Goal: Information Seeking & Learning: Learn about a topic

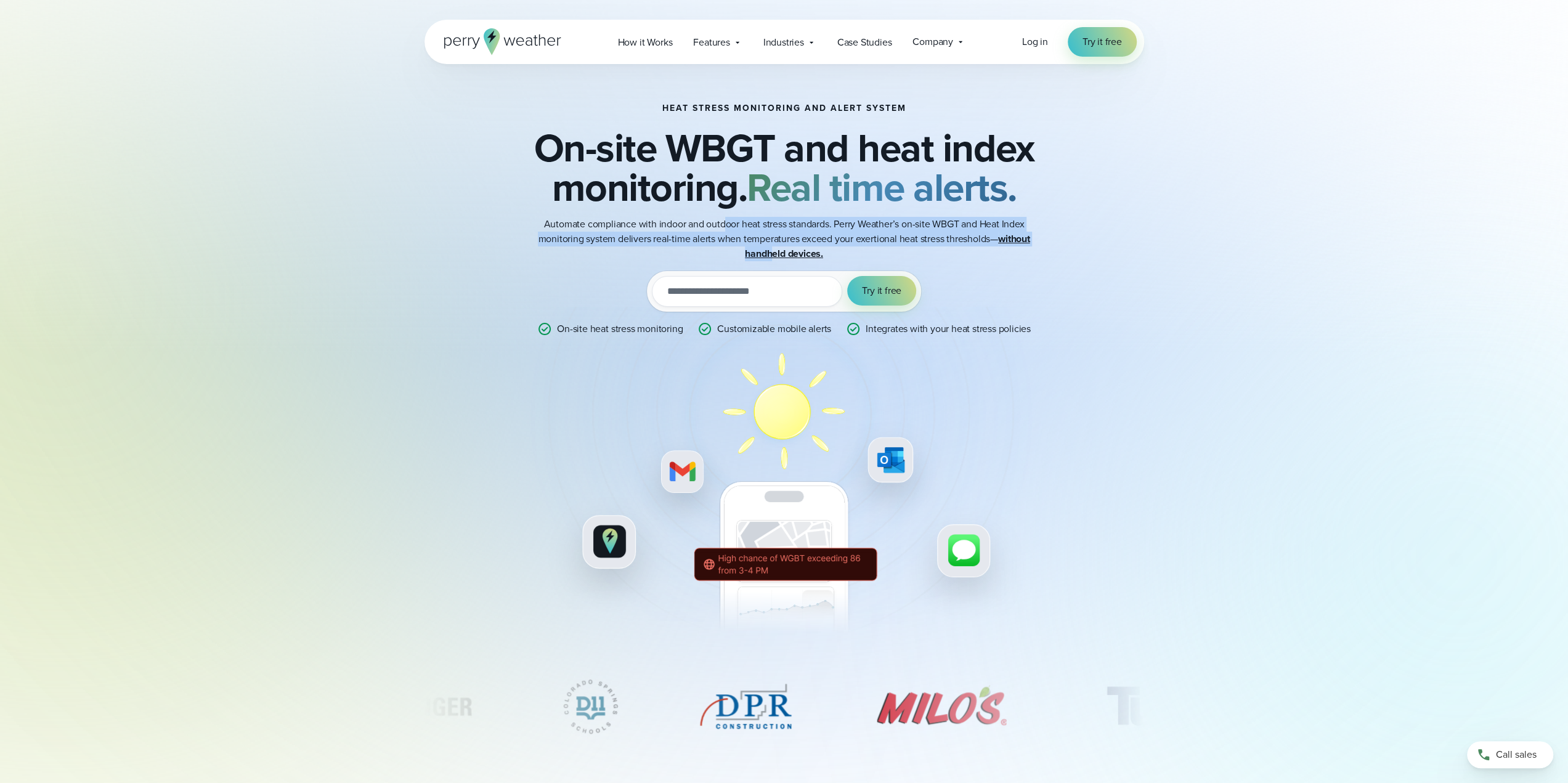
drag, startPoint x: 728, startPoint y: 232, endPoint x: 804, endPoint y: 254, distance: 79.1
click at [803, 254] on p "Automate compliance with indoor and outdoor heat stress standards. Perry Weathe…" at bounding box center [784, 239] width 493 height 44
click at [804, 254] on strong "without handheld devices." at bounding box center [887, 245] width 285 height 29
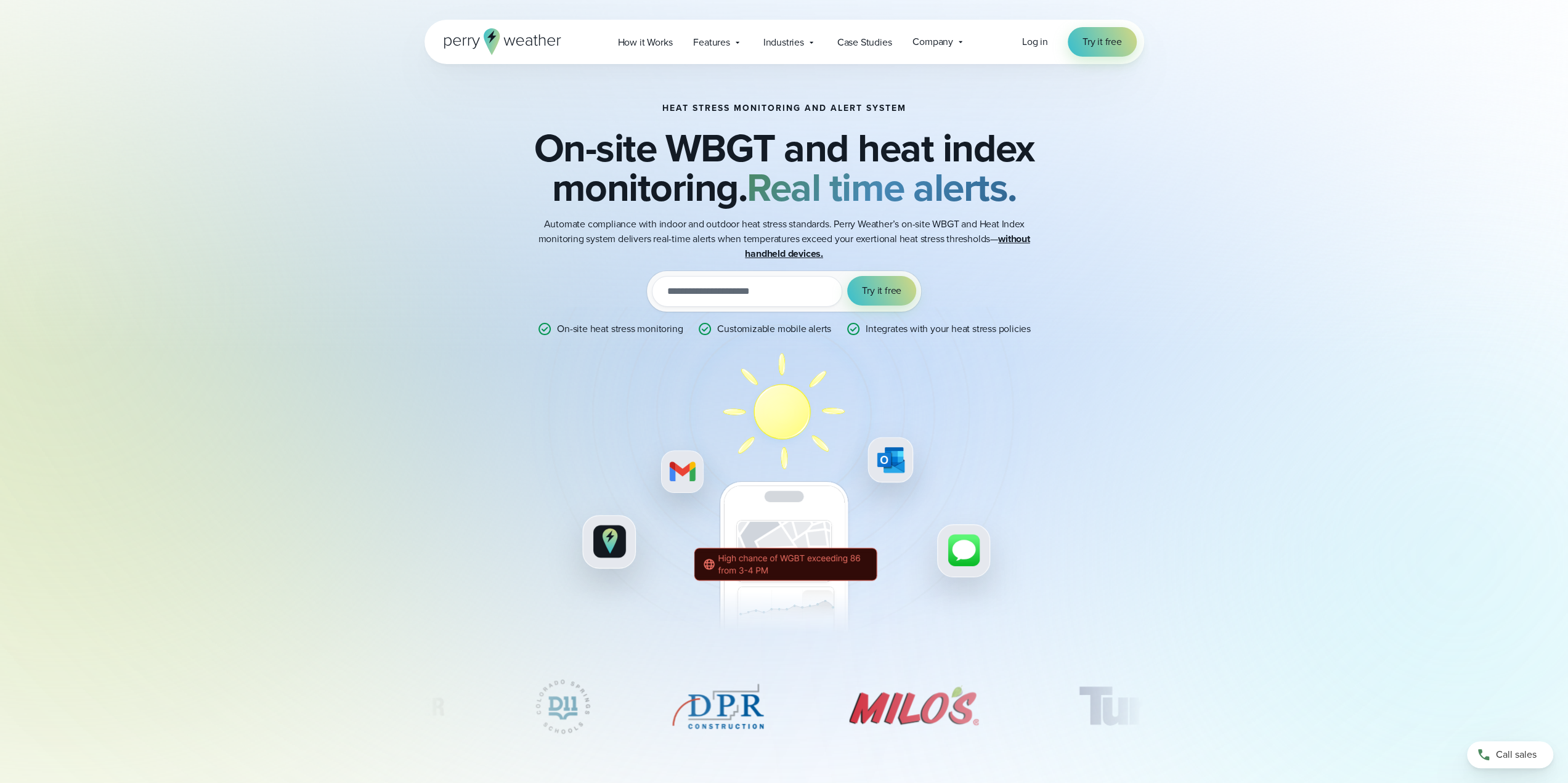
click at [803, 249] on strong "without handheld devices." at bounding box center [887, 245] width 285 height 29
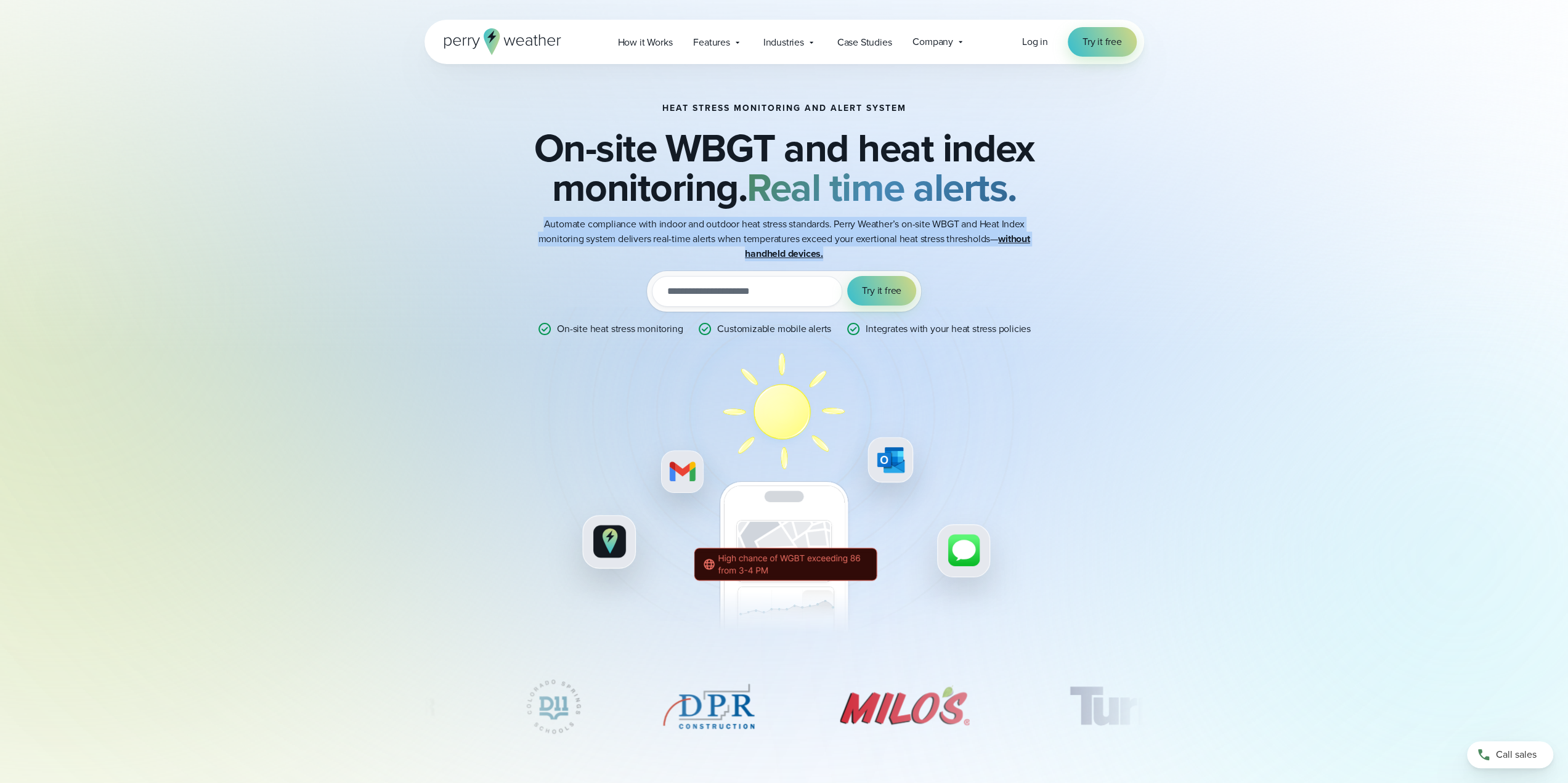
click at [803, 249] on strong "without handheld devices." at bounding box center [887, 245] width 285 height 29
click at [795, 241] on p "Automate compliance with indoor and outdoor heat stress standards. Perry Weathe…" at bounding box center [784, 239] width 493 height 44
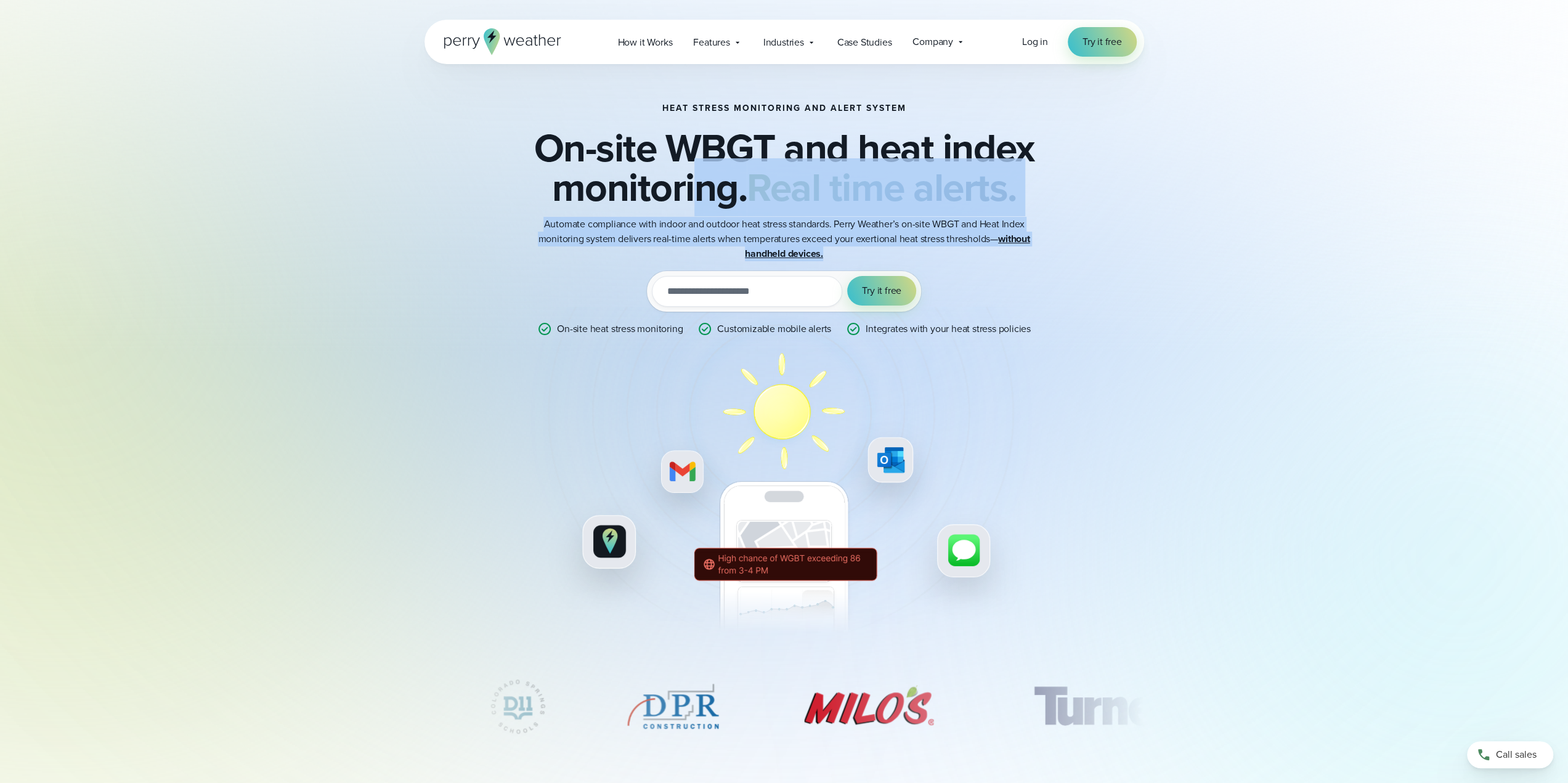
drag, startPoint x: 856, startPoint y: 246, endPoint x: 696, endPoint y: 212, distance: 163.6
click at [696, 212] on div "Heat Stress Monitoring and Alert System On-site WBGT and heat index monitoring.…" at bounding box center [784, 371] width 596 height 533
click at [696, 207] on h2 "On-site WBGT and heat index monitoring. Real time alerts." at bounding box center [784, 168] width 596 height 79
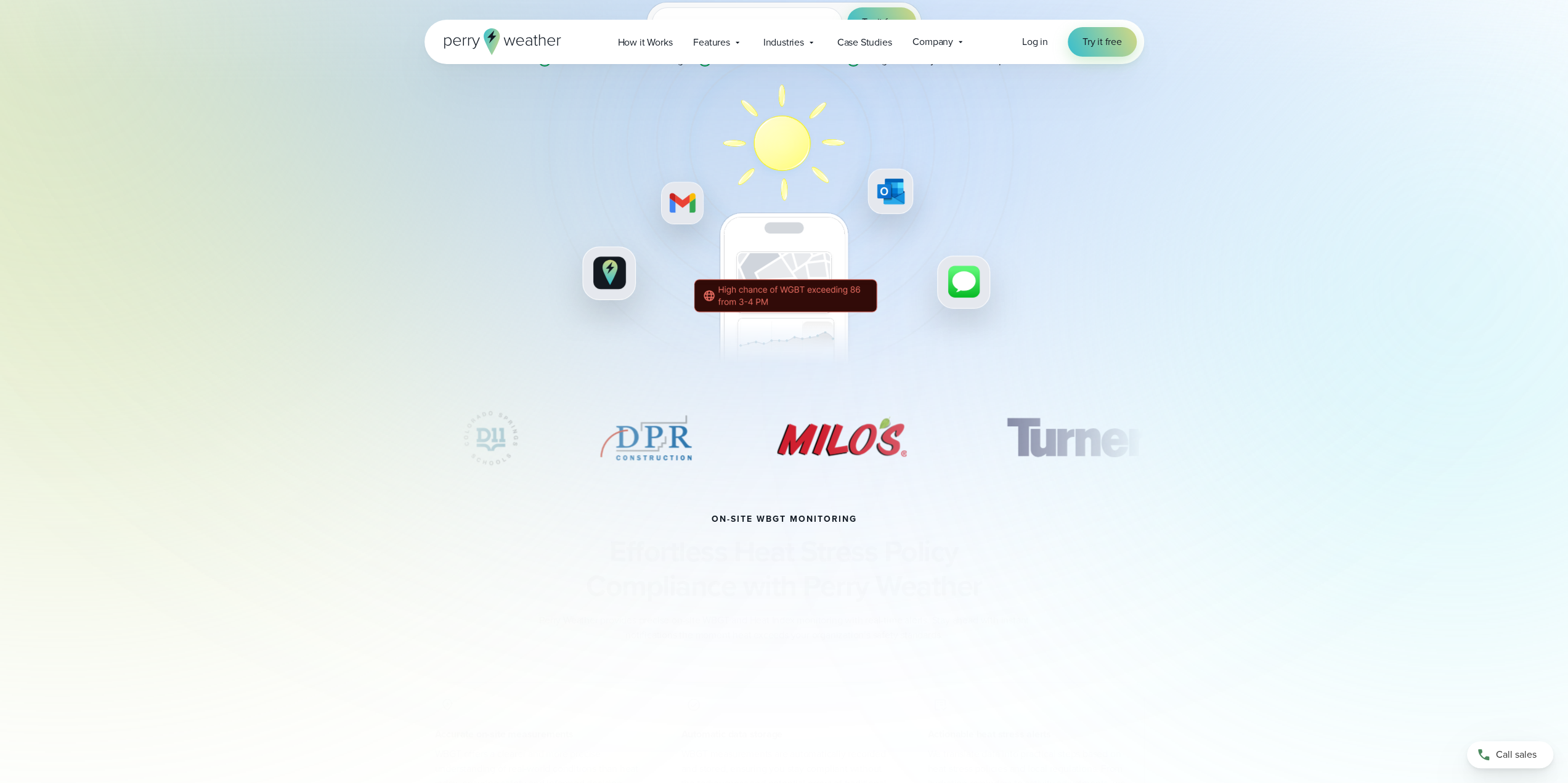
scroll to position [431, 0]
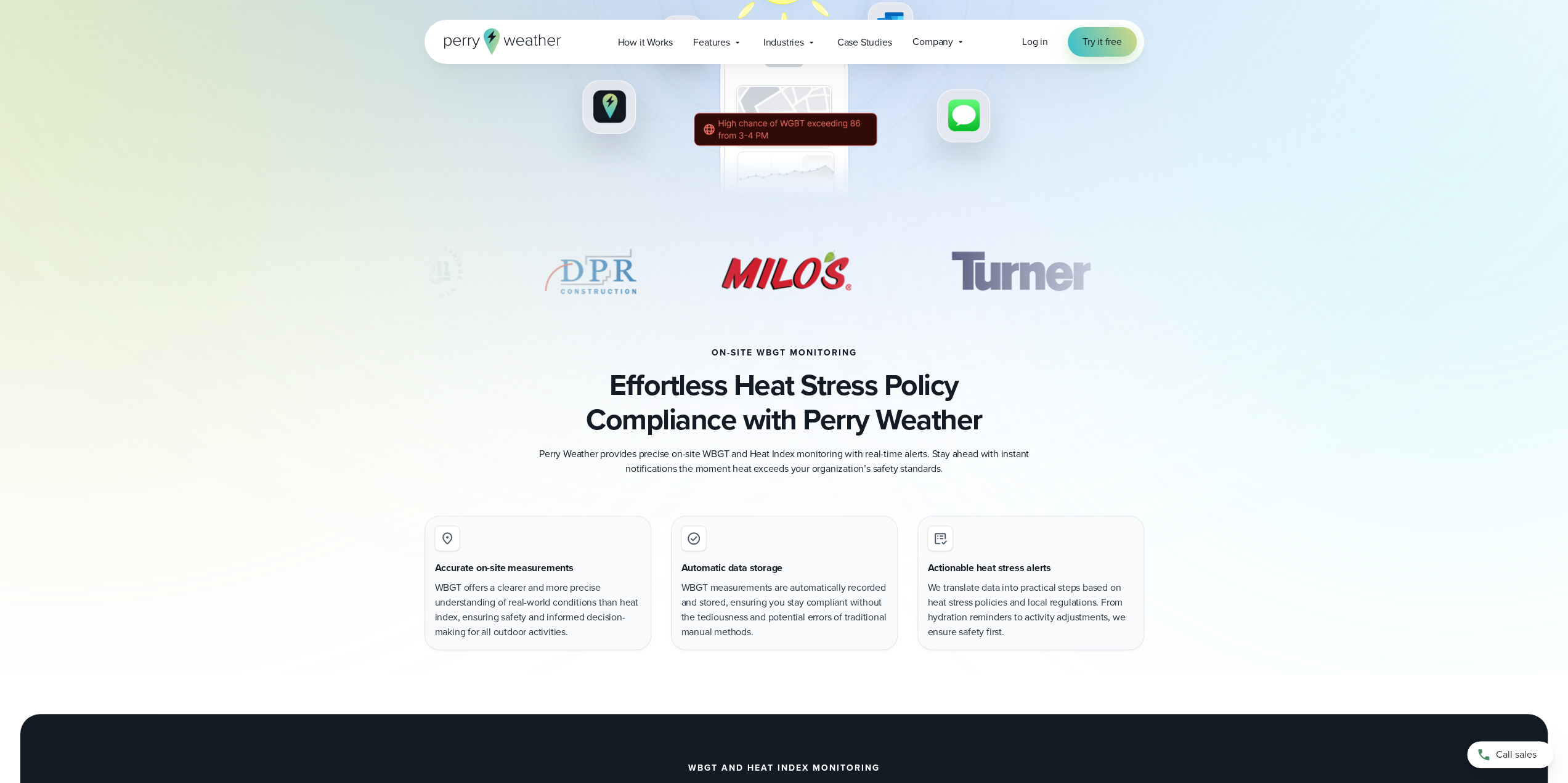
drag, startPoint x: 405, startPoint y: 365, endPoint x: 411, endPoint y: 387, distance: 22.8
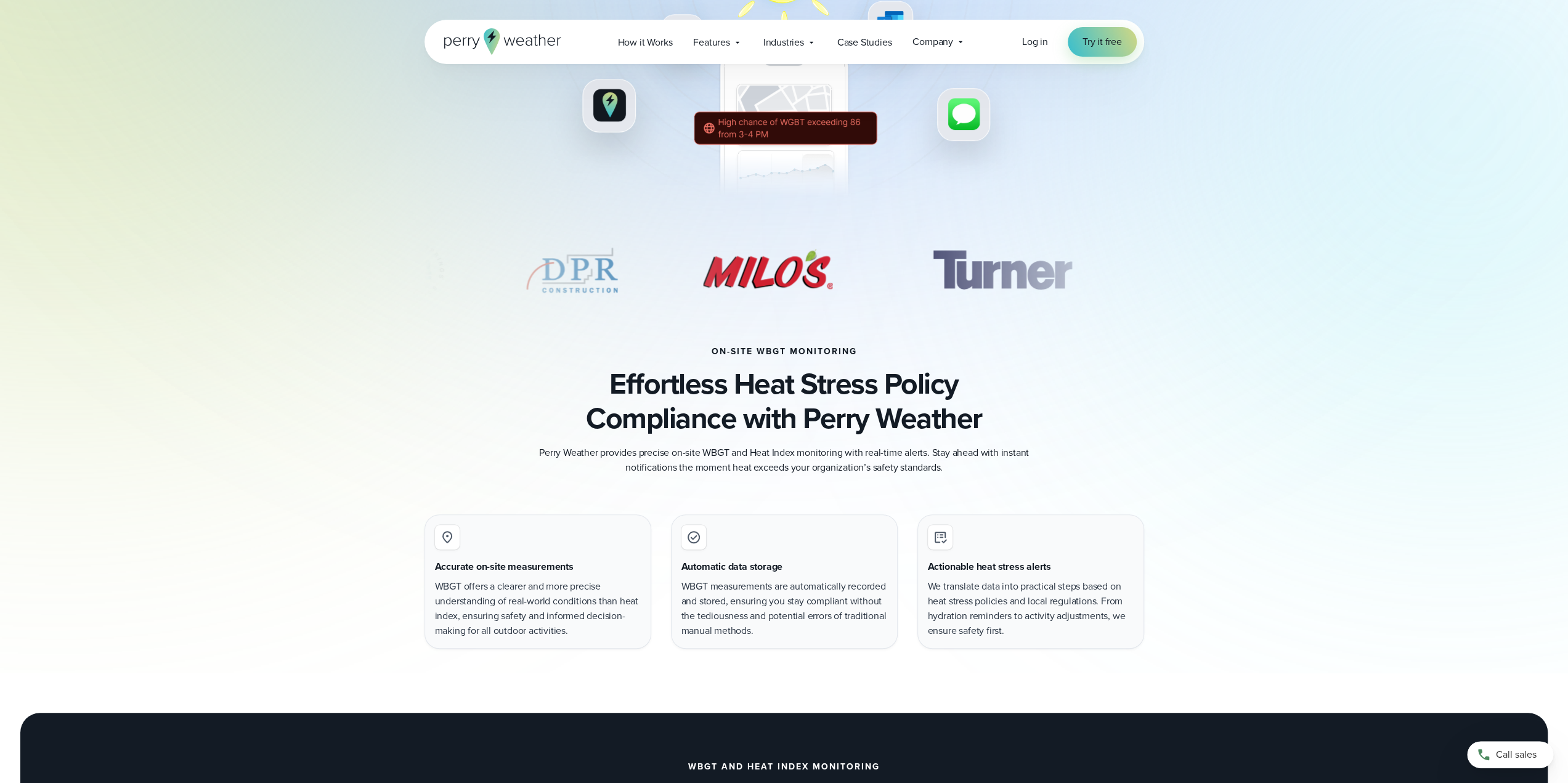
drag, startPoint x: 407, startPoint y: 384, endPoint x: 401, endPoint y: 380, distance: 7.2
click at [401, 380] on div "on-site wbgt monitoring Effortless Heat Stress Policy Compliance with Perry Wea…" at bounding box center [784, 411] width 887 height 128
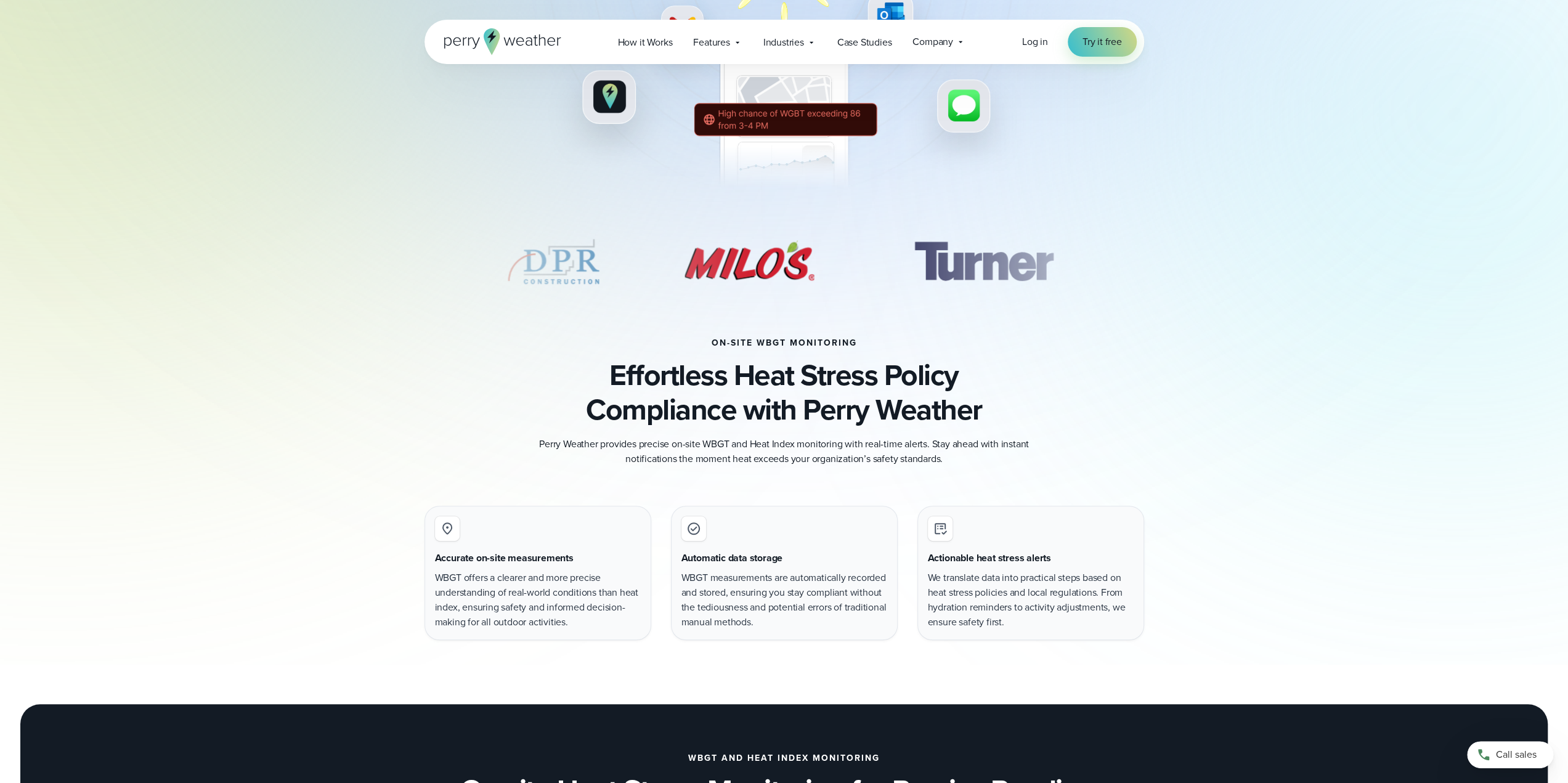
drag, startPoint x: 413, startPoint y: 379, endPoint x: 411, endPoint y: 389, distance: 10.2
click at [406, 388] on div "on-site wbgt monitoring Effortless Heat Stress Policy Compliance with Perry Wea…" at bounding box center [784, 403] width 887 height 128
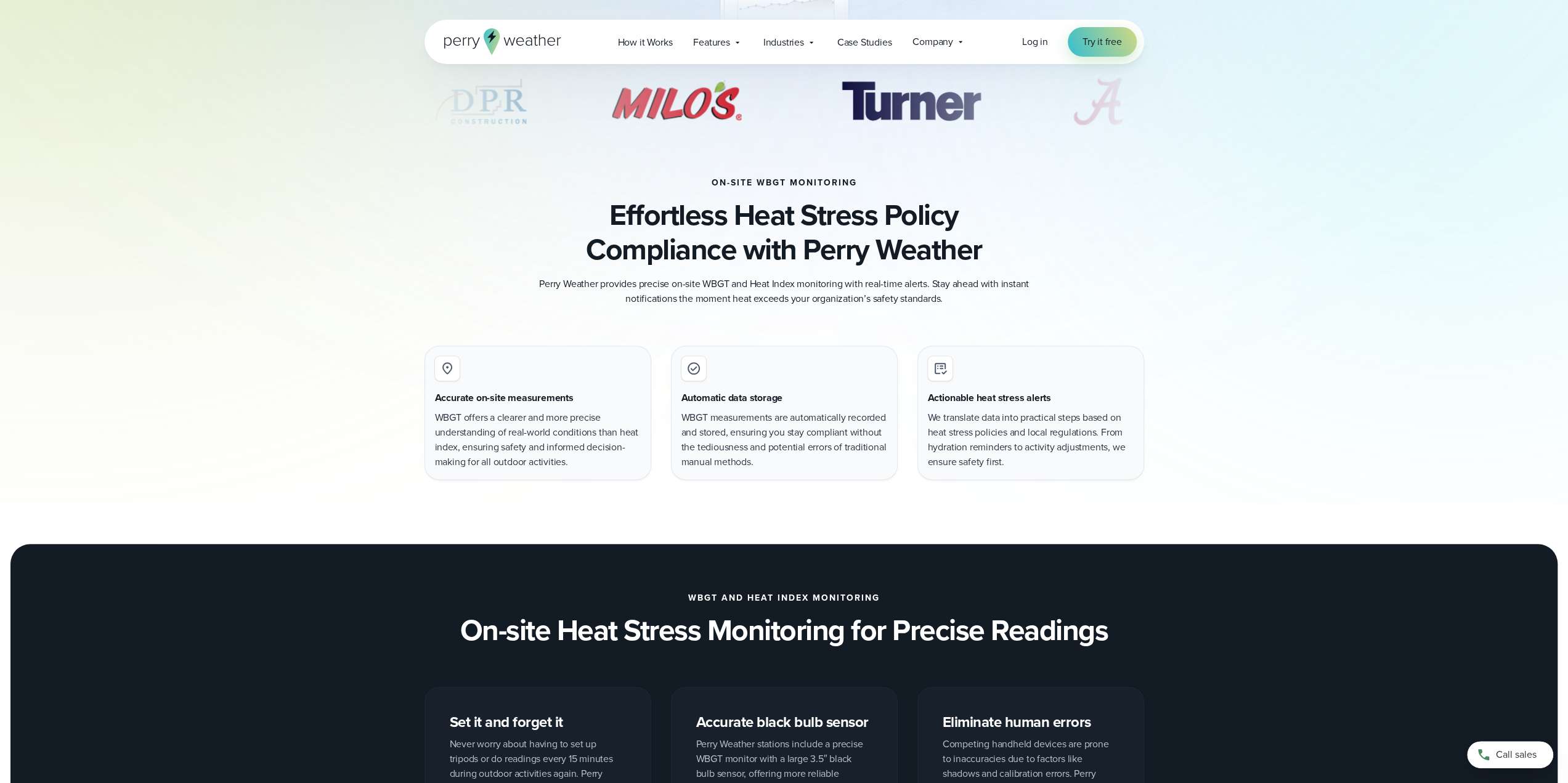
drag, startPoint x: 398, startPoint y: 381, endPoint x: 553, endPoint y: 212, distance: 229.3
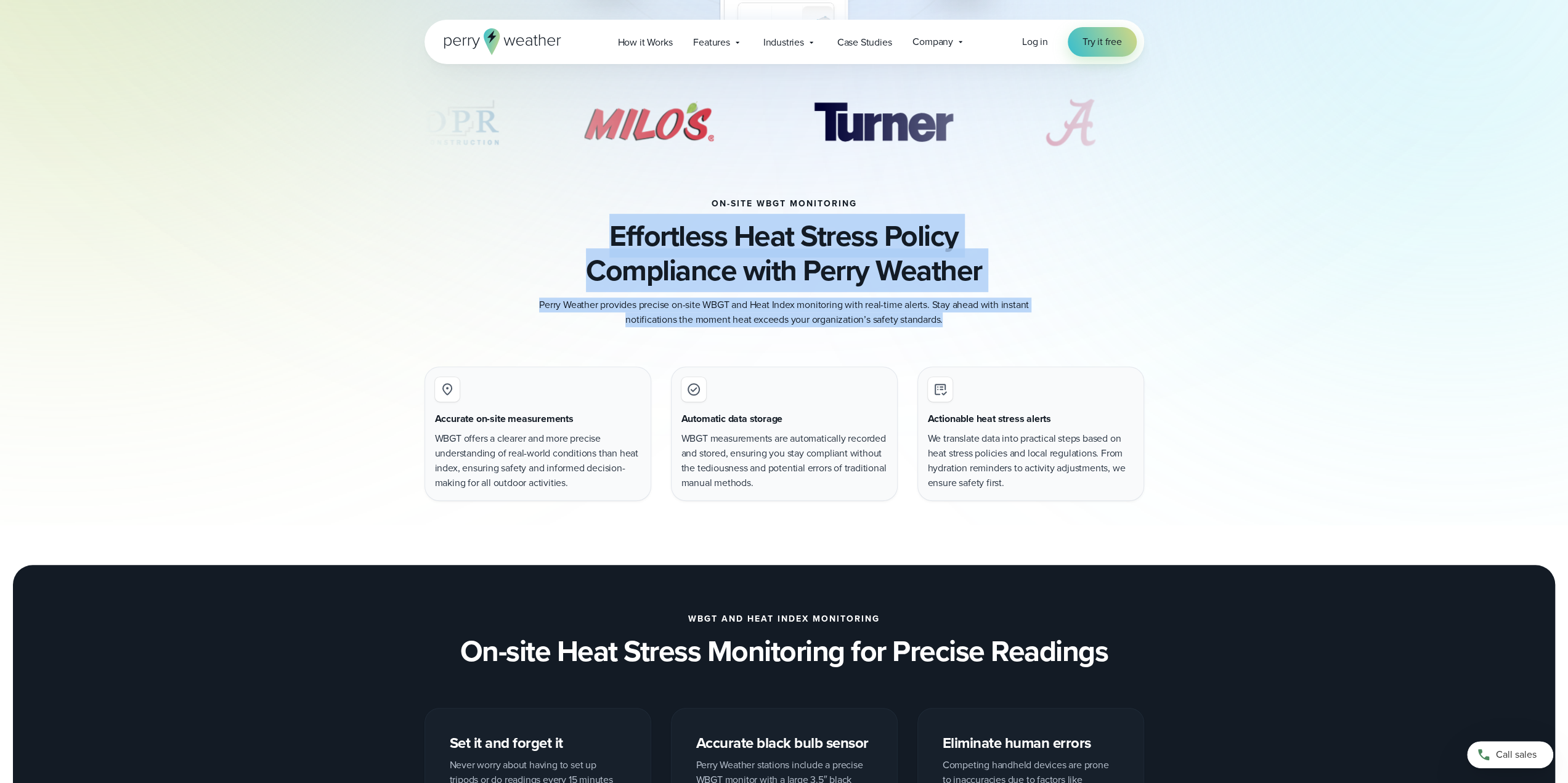
drag, startPoint x: 643, startPoint y: 238, endPoint x: 974, endPoint y: 321, distance: 341.2
click at [974, 321] on div "on-site wbgt monitoring Effortless Heat Stress Policy Compliance with Perry Wea…" at bounding box center [784, 263] width 720 height 128
click at [974, 321] on p "Perry Weather provides precise on-site WBGT and Heat Index monitoring with real…" at bounding box center [784, 313] width 493 height 29
drag, startPoint x: 974, startPoint y: 321, endPoint x: 555, endPoint y: 223, distance: 430.3
click at [555, 223] on div "on-site wbgt monitoring Effortless Heat Stress Policy Compliance with Perry Wea…" at bounding box center [784, 263] width 720 height 128
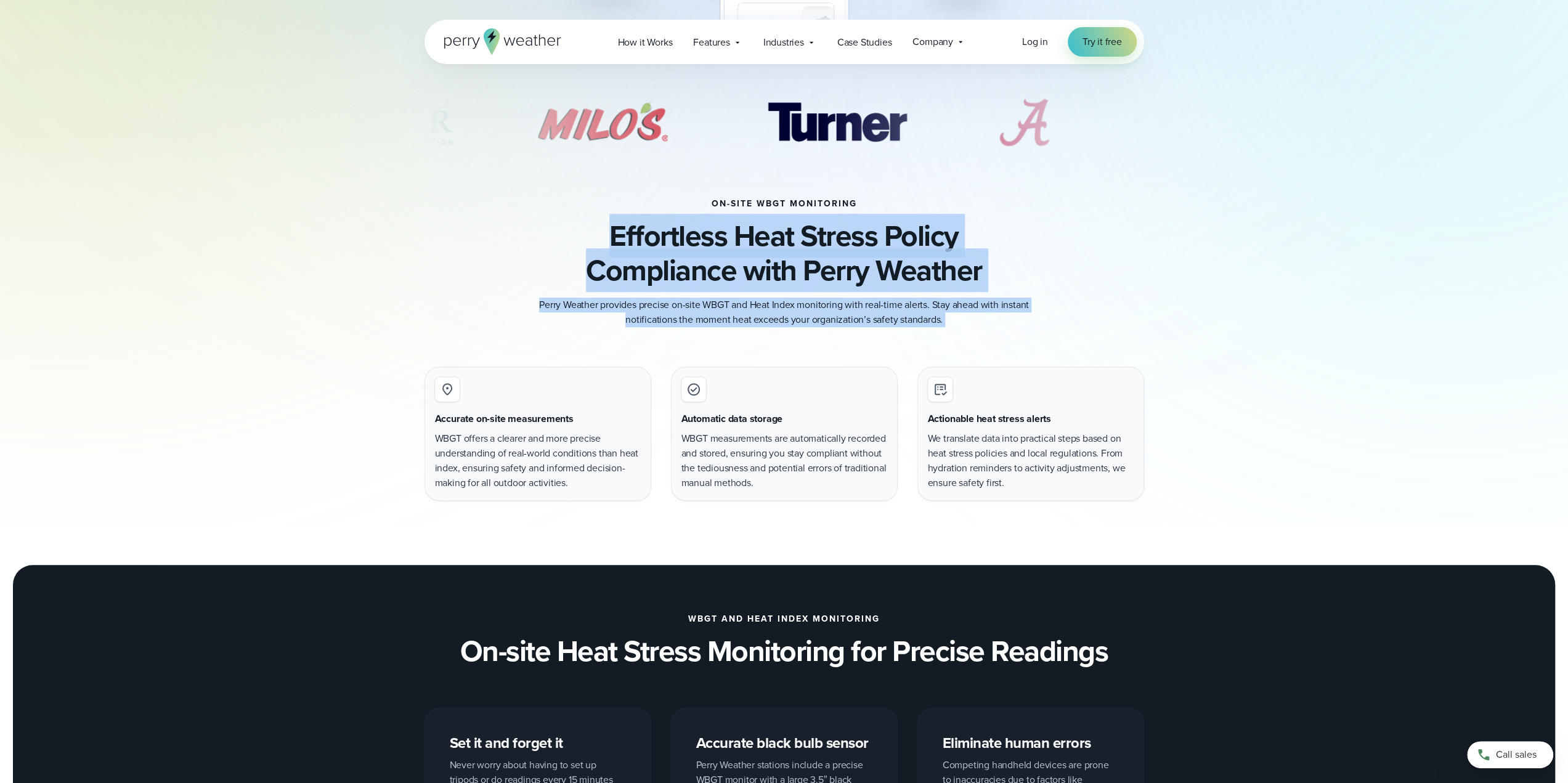
click at [555, 223] on h3 "Effortless Heat Stress Policy Compliance with Perry Weather" at bounding box center [784, 253] width 720 height 69
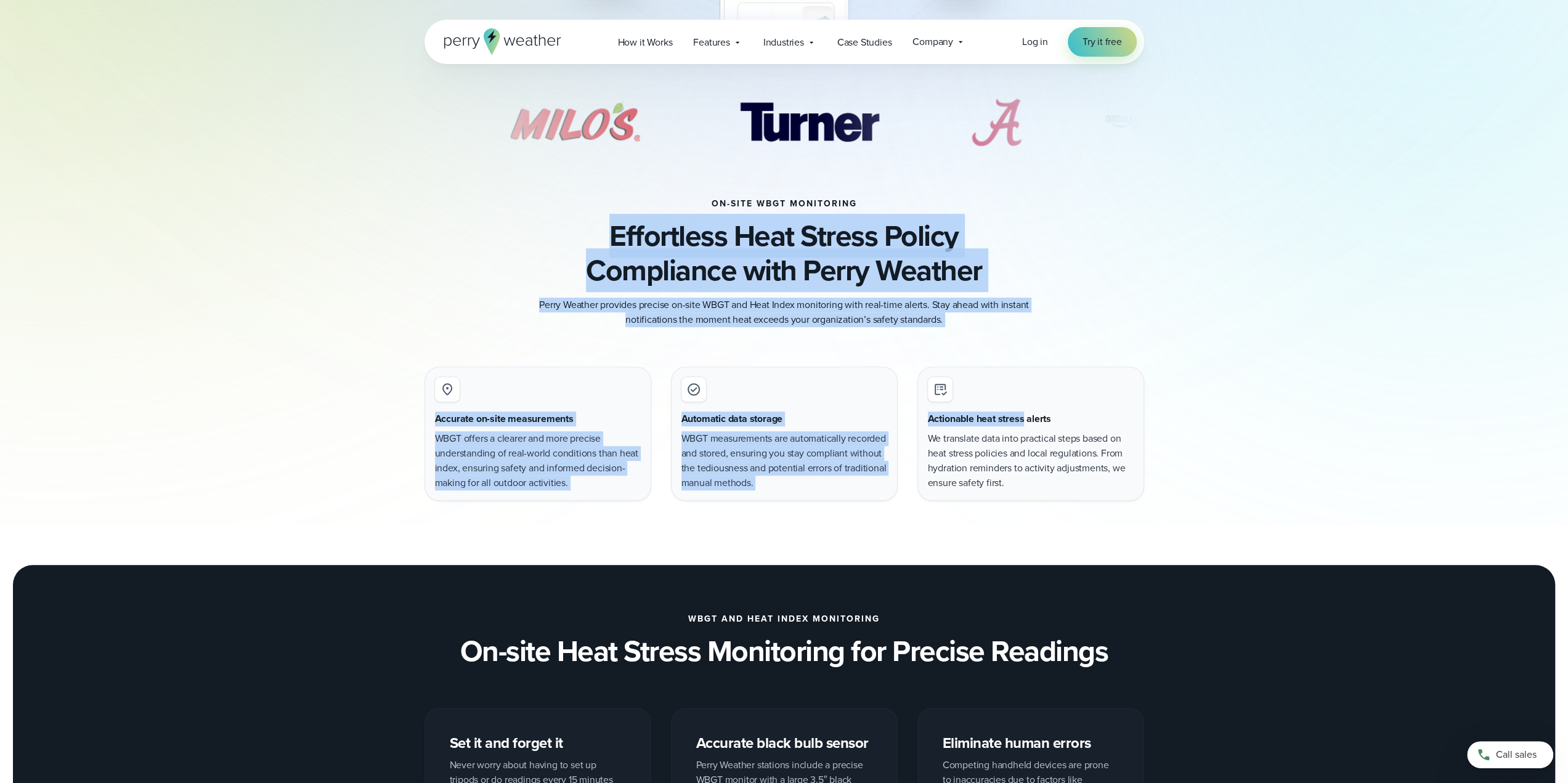
drag, startPoint x: 555, startPoint y: 223, endPoint x: 1017, endPoint y: 345, distance: 477.8
click at [1003, 318] on p "Perry Weather provides precise on-site WBGT and Heat Index monitoring with real…" at bounding box center [784, 313] width 493 height 29
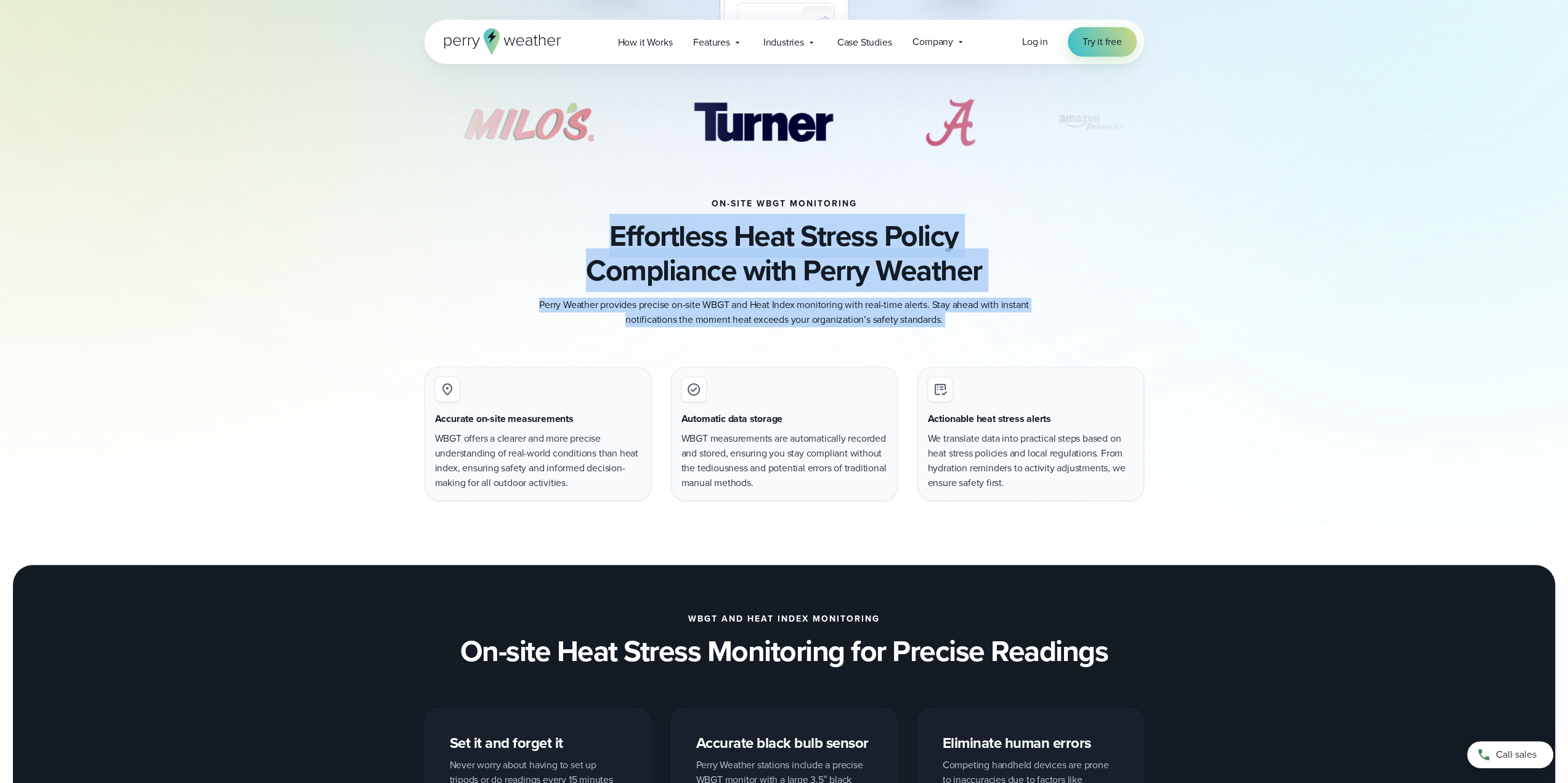
drag, startPoint x: 1003, startPoint y: 318, endPoint x: 520, endPoint y: 228, distance: 491.3
click at [520, 228] on div "on-site wbgt monitoring Effortless Heat Stress Policy Compliance with Perry Wea…" at bounding box center [784, 263] width 720 height 128
click at [520, 228] on h3 "Effortless Heat Stress Policy Compliance with Perry Weather" at bounding box center [784, 253] width 720 height 69
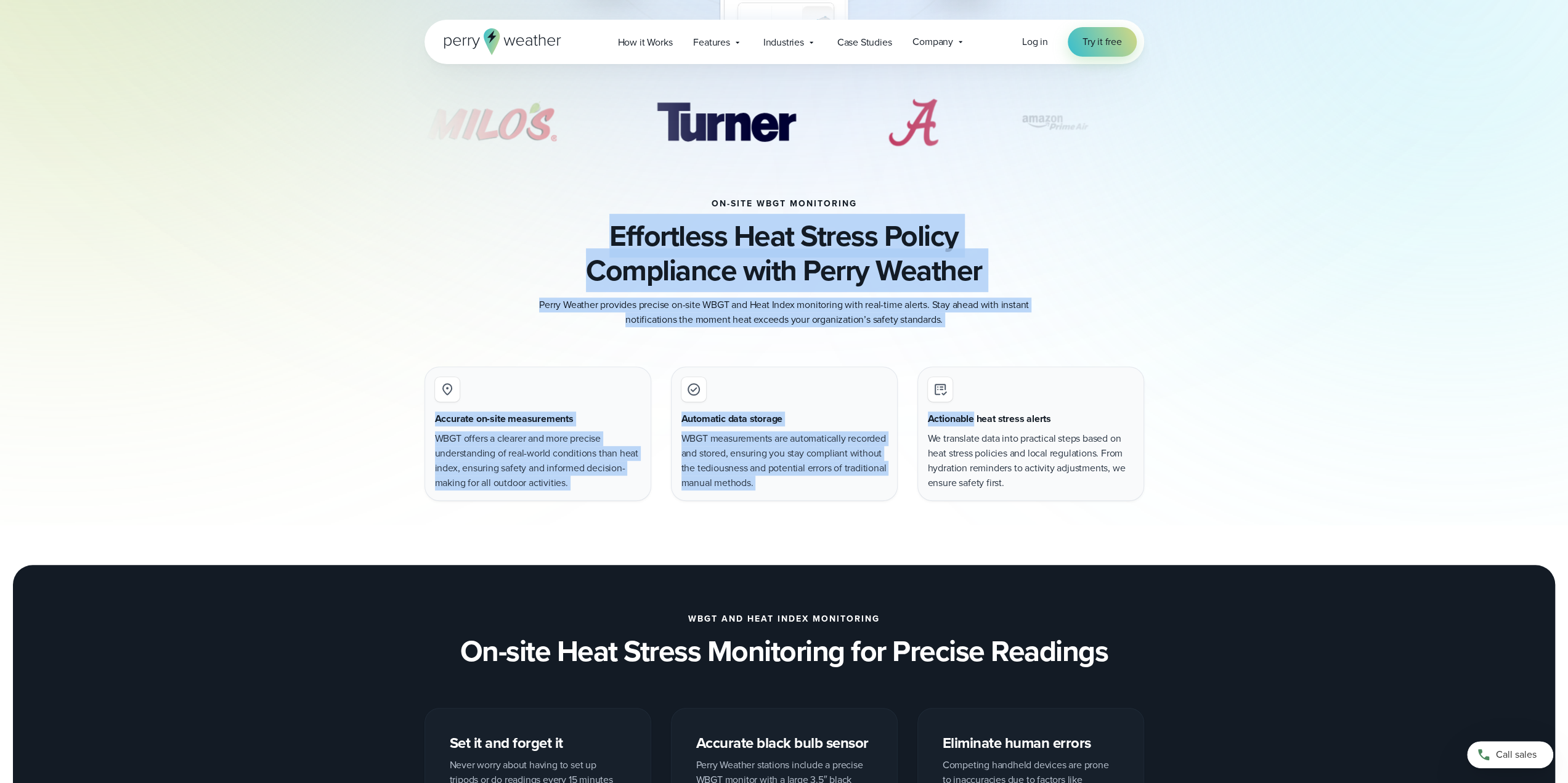
drag, startPoint x: 520, startPoint y: 228, endPoint x: 975, endPoint y: 330, distance: 466.3
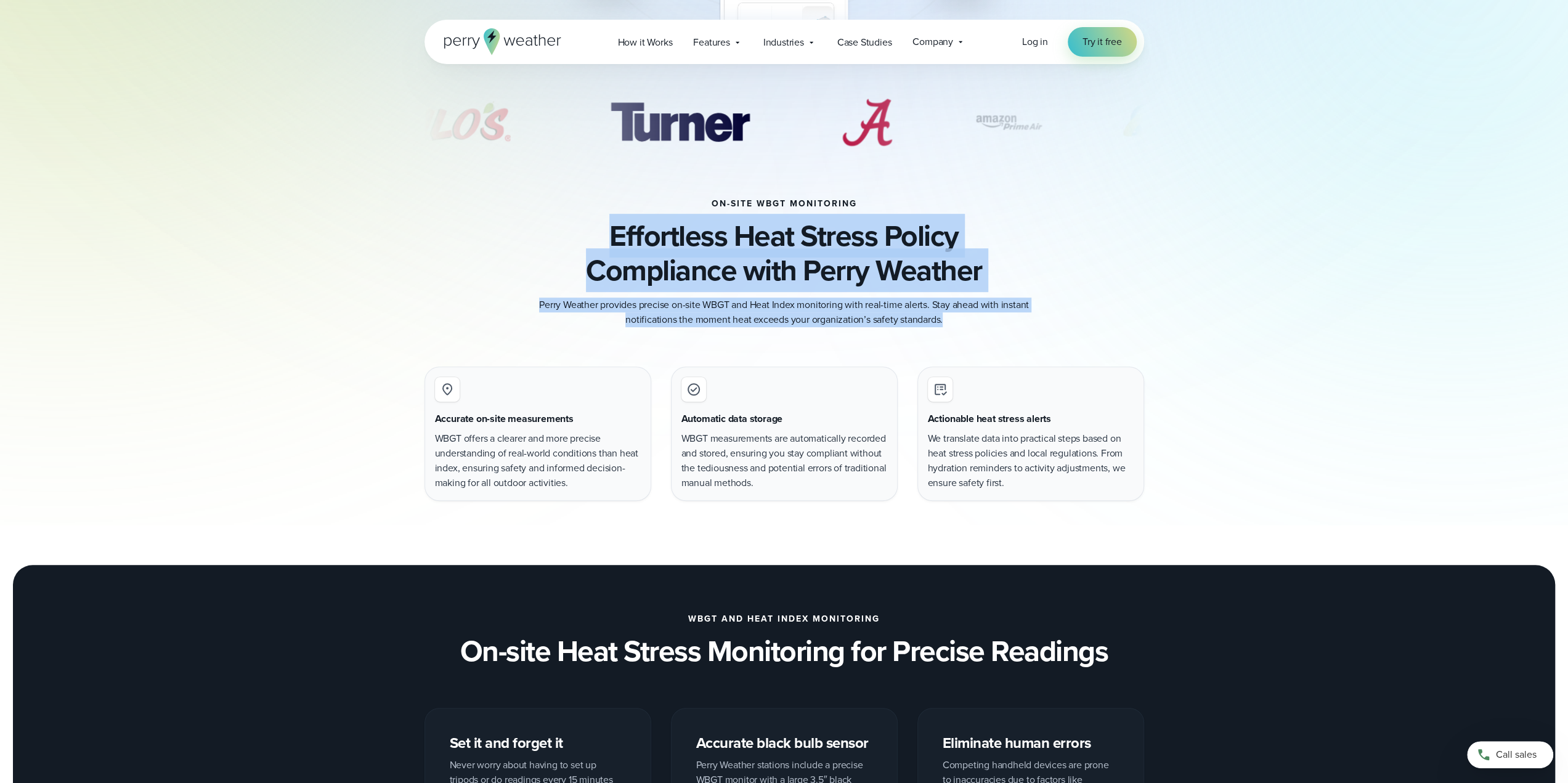
drag, startPoint x: 971, startPoint y: 322, endPoint x: 539, endPoint y: 227, distance: 442.3
click at [539, 227] on div "on-site wbgt monitoring Effortless Heat Stress Policy Compliance with Perry Wea…" at bounding box center [784, 263] width 720 height 128
click at [539, 227] on h3 "Effortless Heat Stress Policy Compliance with Perry Weather" at bounding box center [784, 253] width 720 height 69
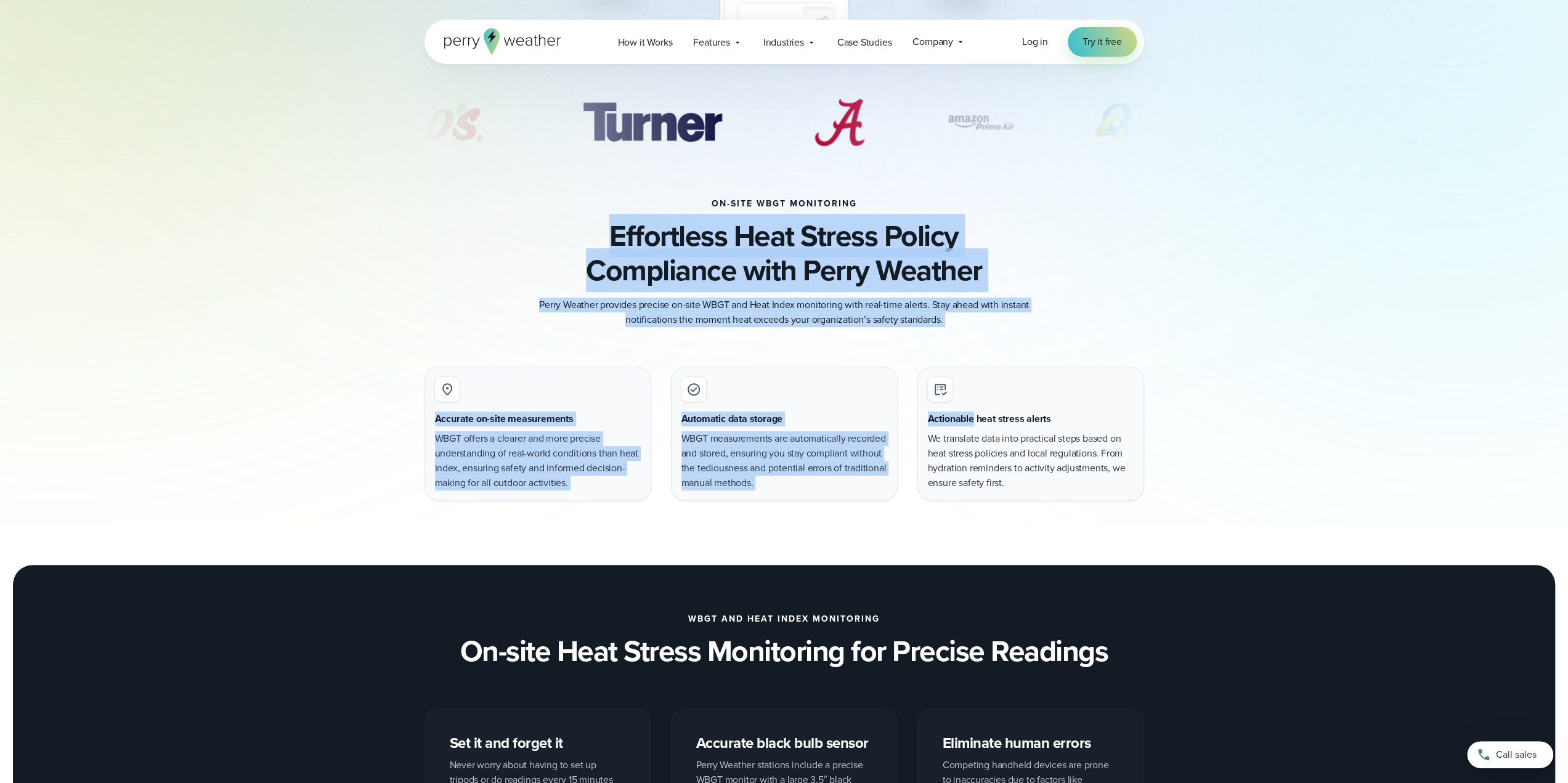
drag, startPoint x: 539, startPoint y: 227, endPoint x: 969, endPoint y: 329, distance: 441.9
drag, startPoint x: 969, startPoint y: 328, endPoint x: 558, endPoint y: 243, distance: 419.7
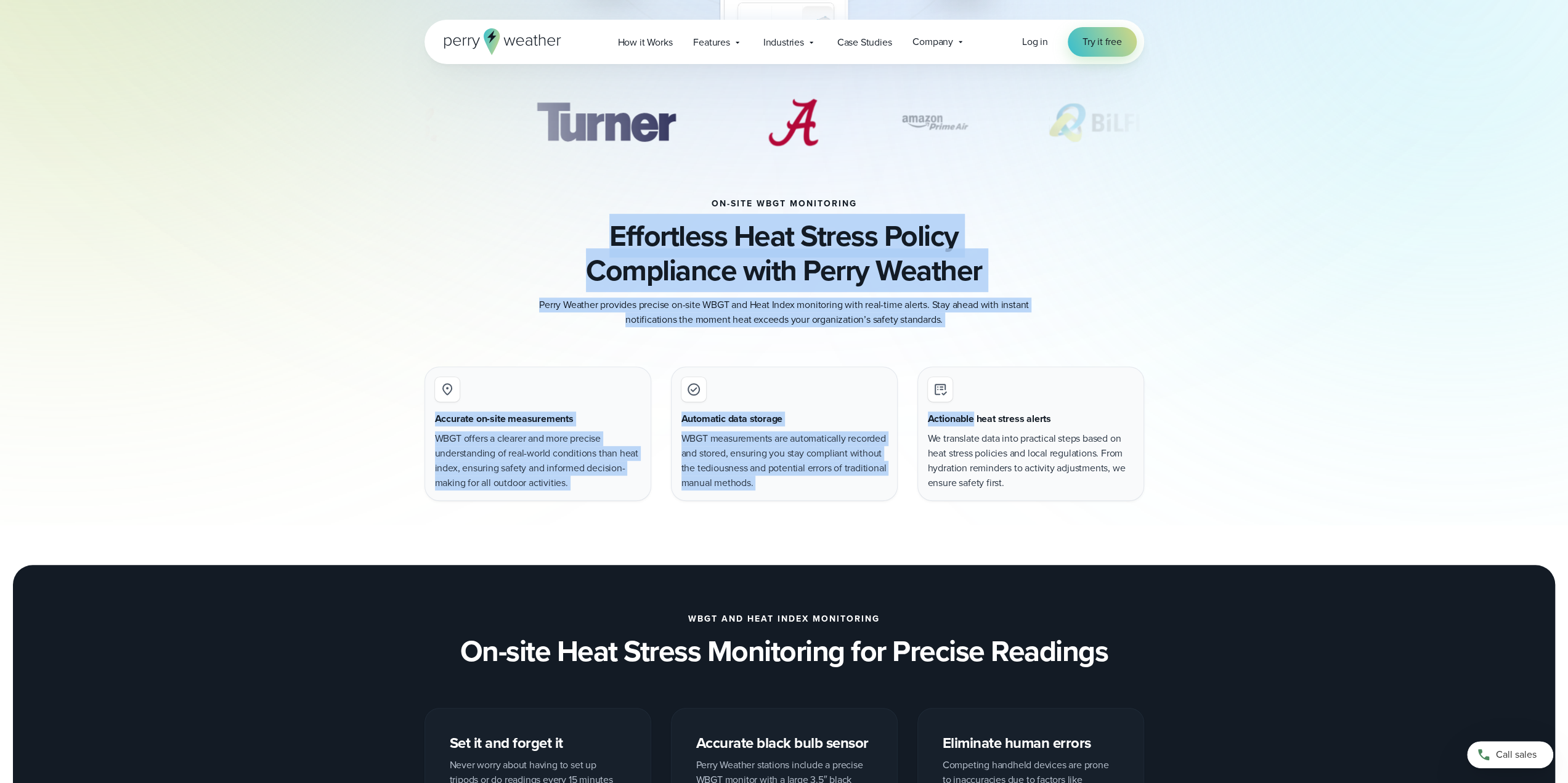
click at [558, 243] on h3 "Effortless Heat Stress Policy Compliance with Perry Weather" at bounding box center [784, 253] width 720 height 69
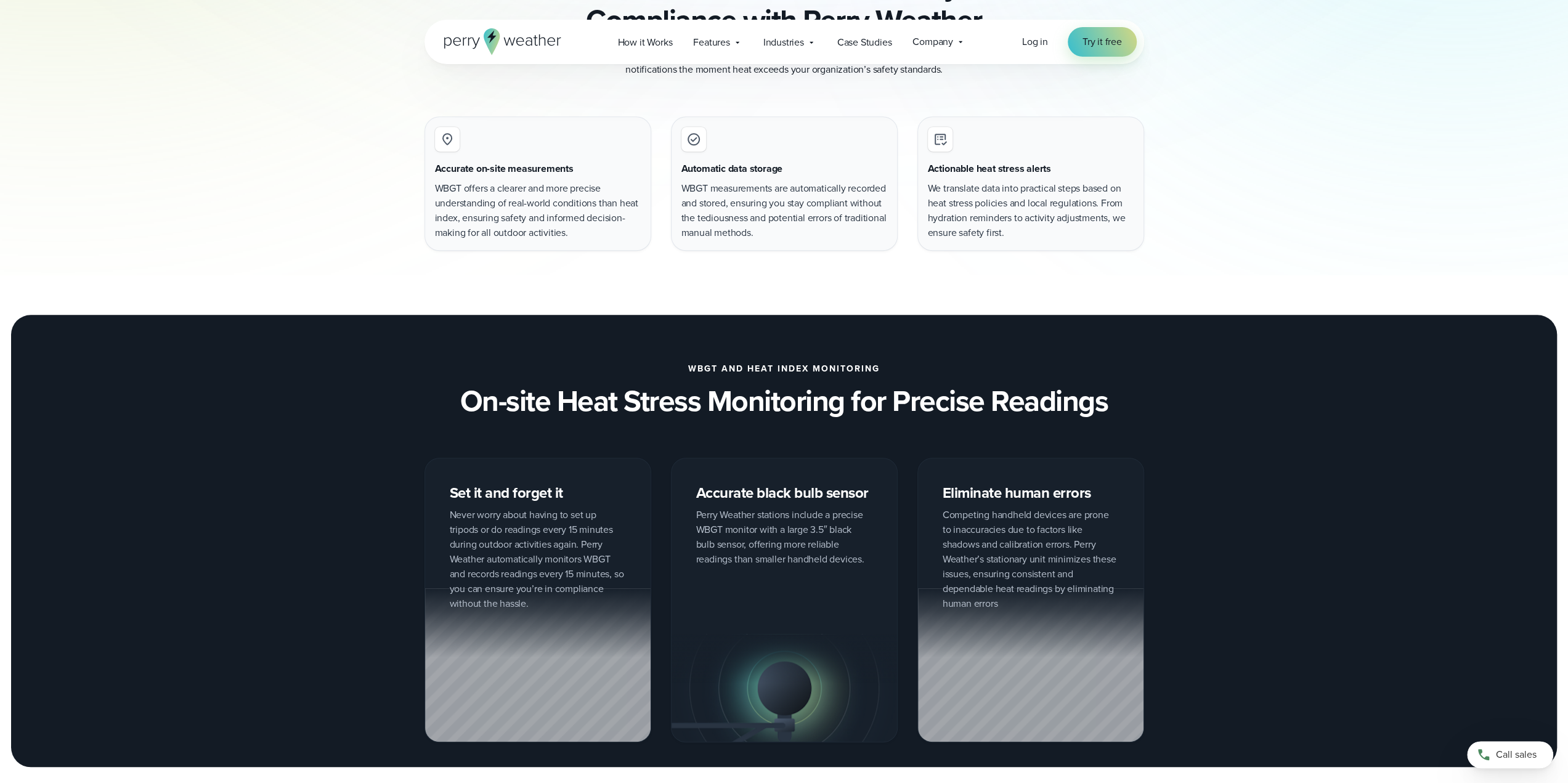
drag, startPoint x: 546, startPoint y: 293, endPoint x: 541, endPoint y: 477, distance: 184.1
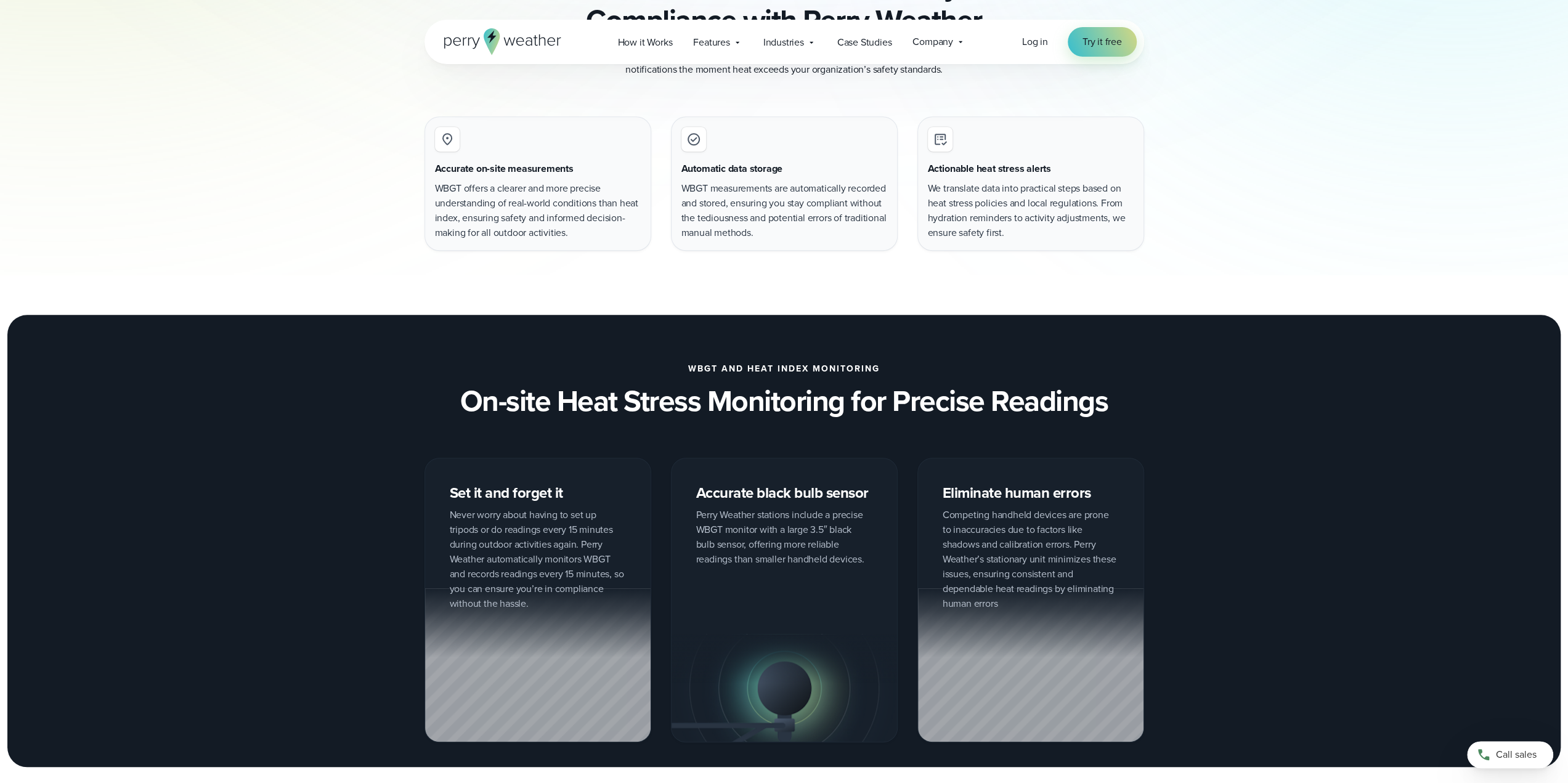
drag, startPoint x: 541, startPoint y: 477, endPoint x: 366, endPoint y: 415, distance: 185.7
click at [366, 416] on div "WBGT and Heat Index Monitoring On-site Heat Stress Monitoring for Precise Readi…" at bounding box center [784, 391] width 887 height 54
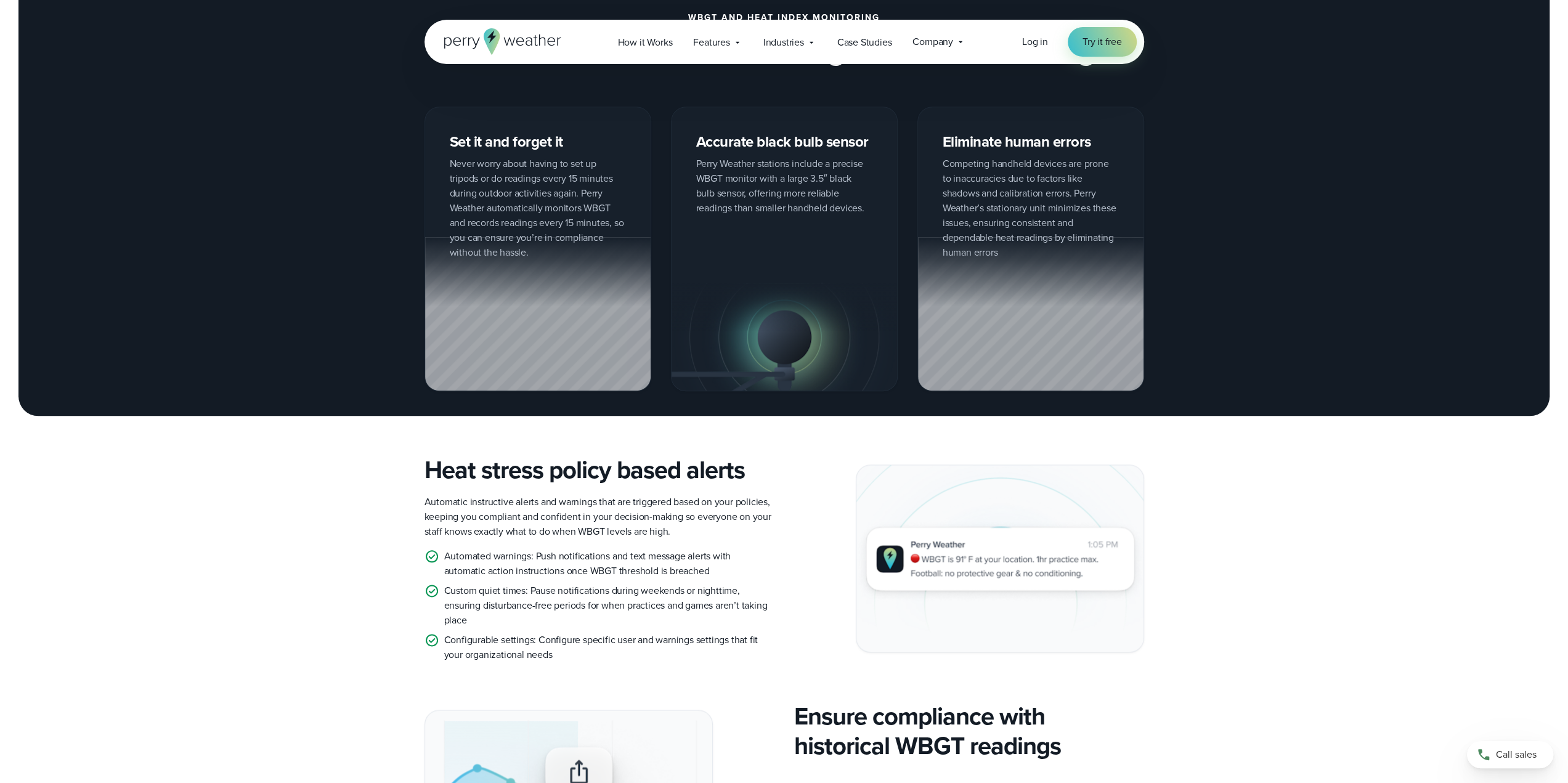
drag, startPoint x: 361, startPoint y: 415, endPoint x: 351, endPoint y: 461, distance: 47.1
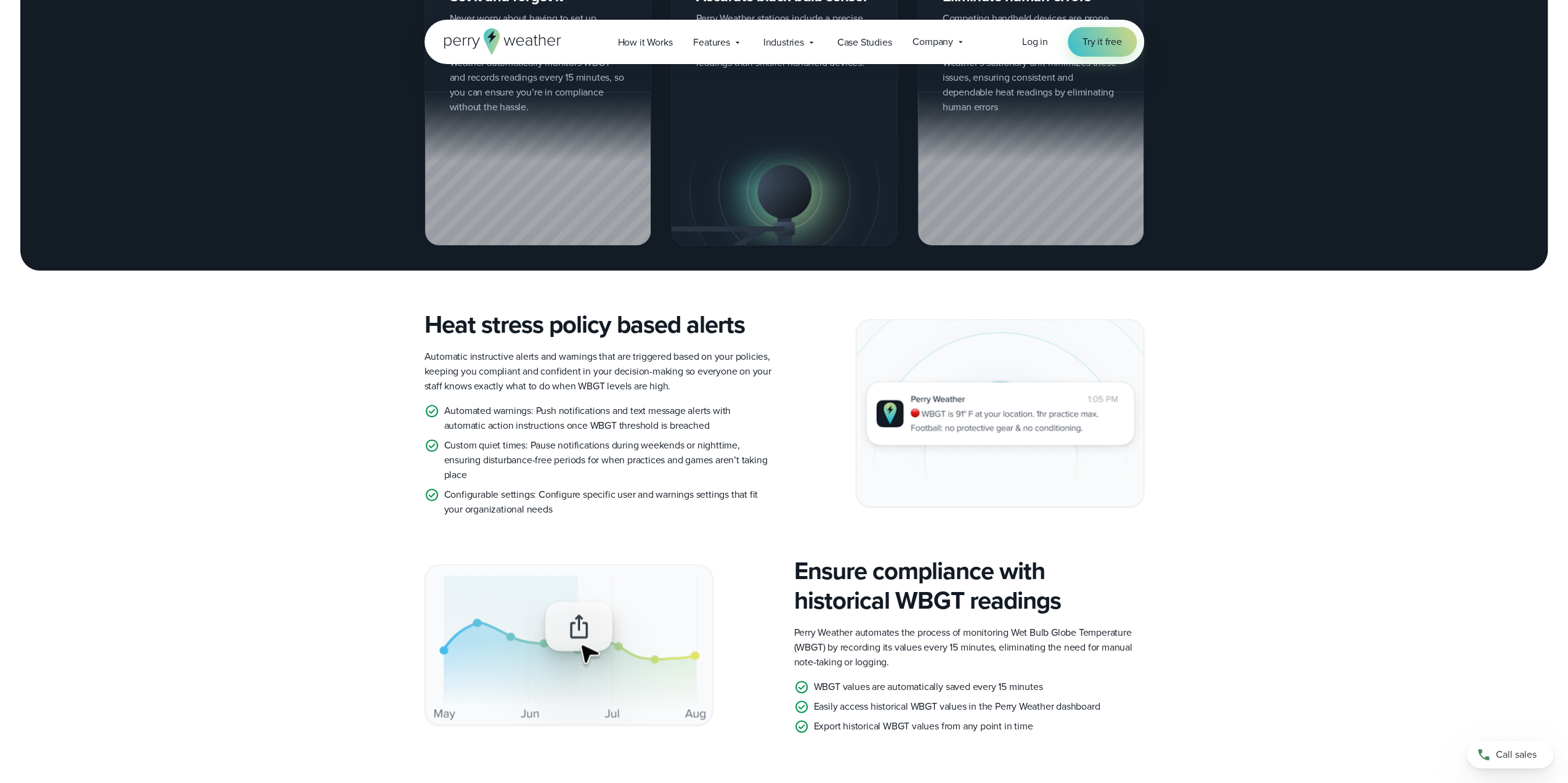
drag, startPoint x: 371, startPoint y: 533, endPoint x: 321, endPoint y: 461, distance: 87.7
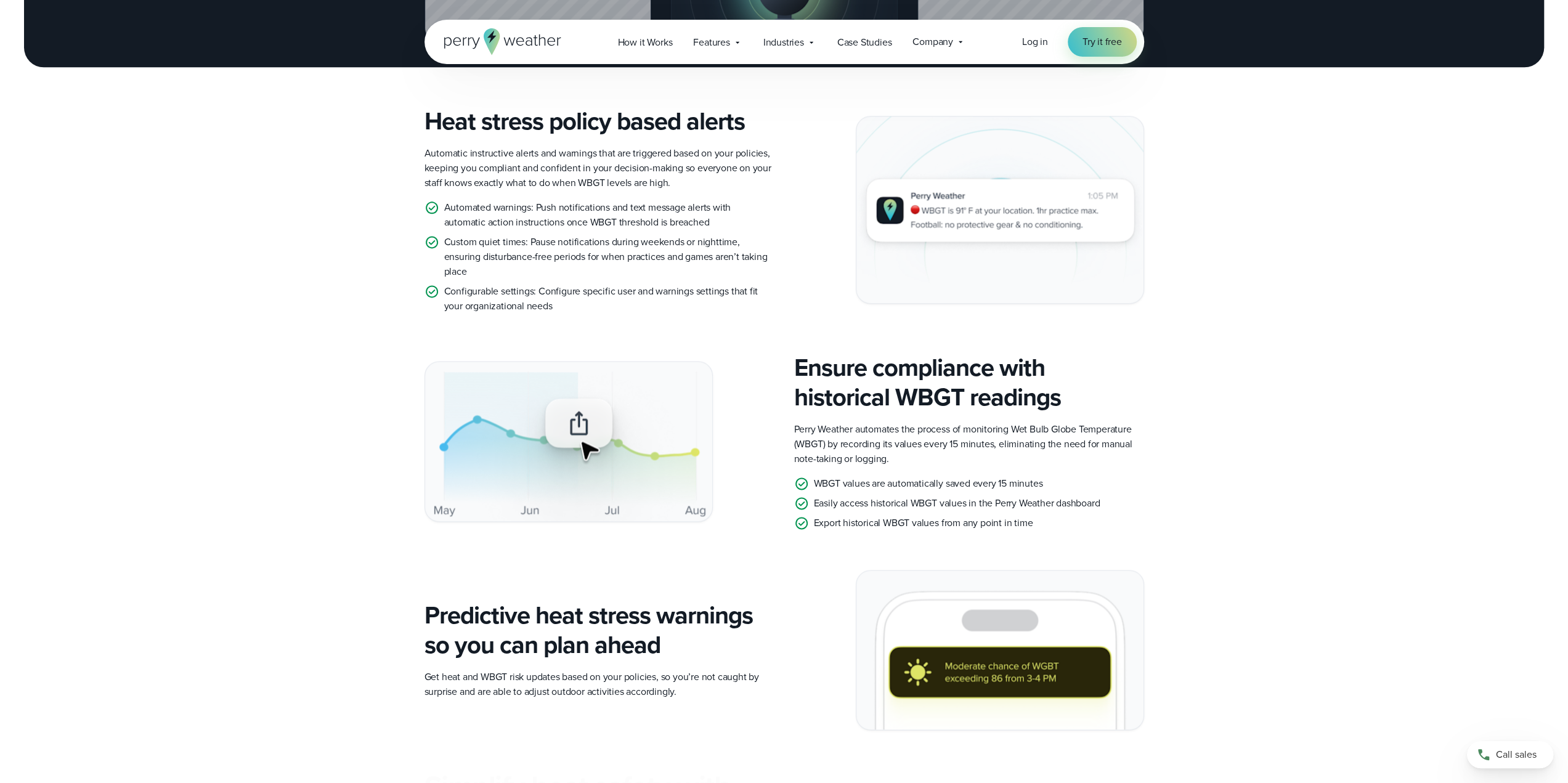
drag, startPoint x: 319, startPoint y: 458, endPoint x: 356, endPoint y: 535, distance: 85.4
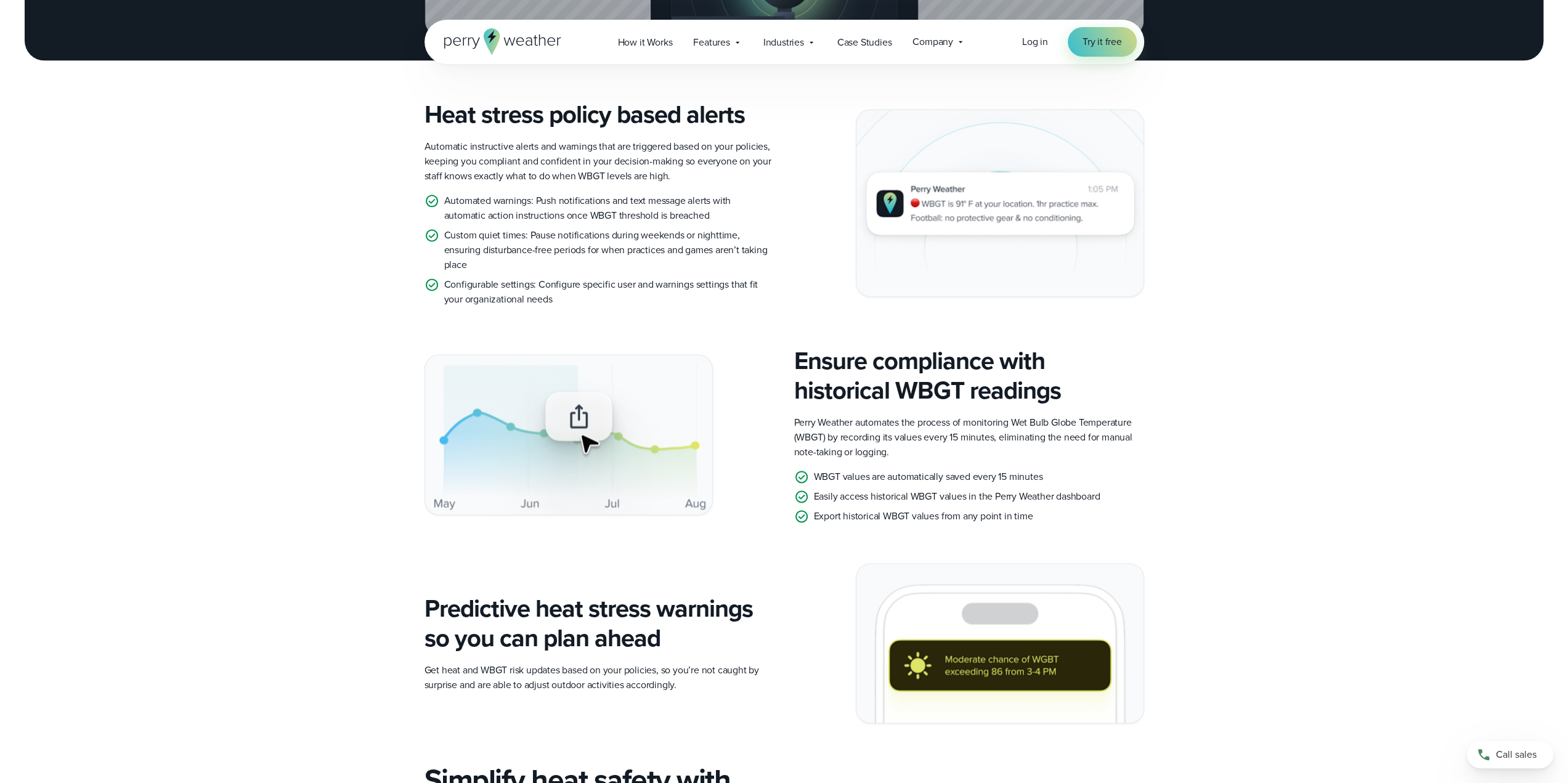
drag, startPoint x: 356, startPoint y: 533, endPoint x: 346, endPoint y: 529, distance: 10.8
click at [346, 529] on div "Heat Stress Monitoring and Alert System On-site WBGT and heat index monitoring.…" at bounding box center [784, 790] width 1568 height 4664
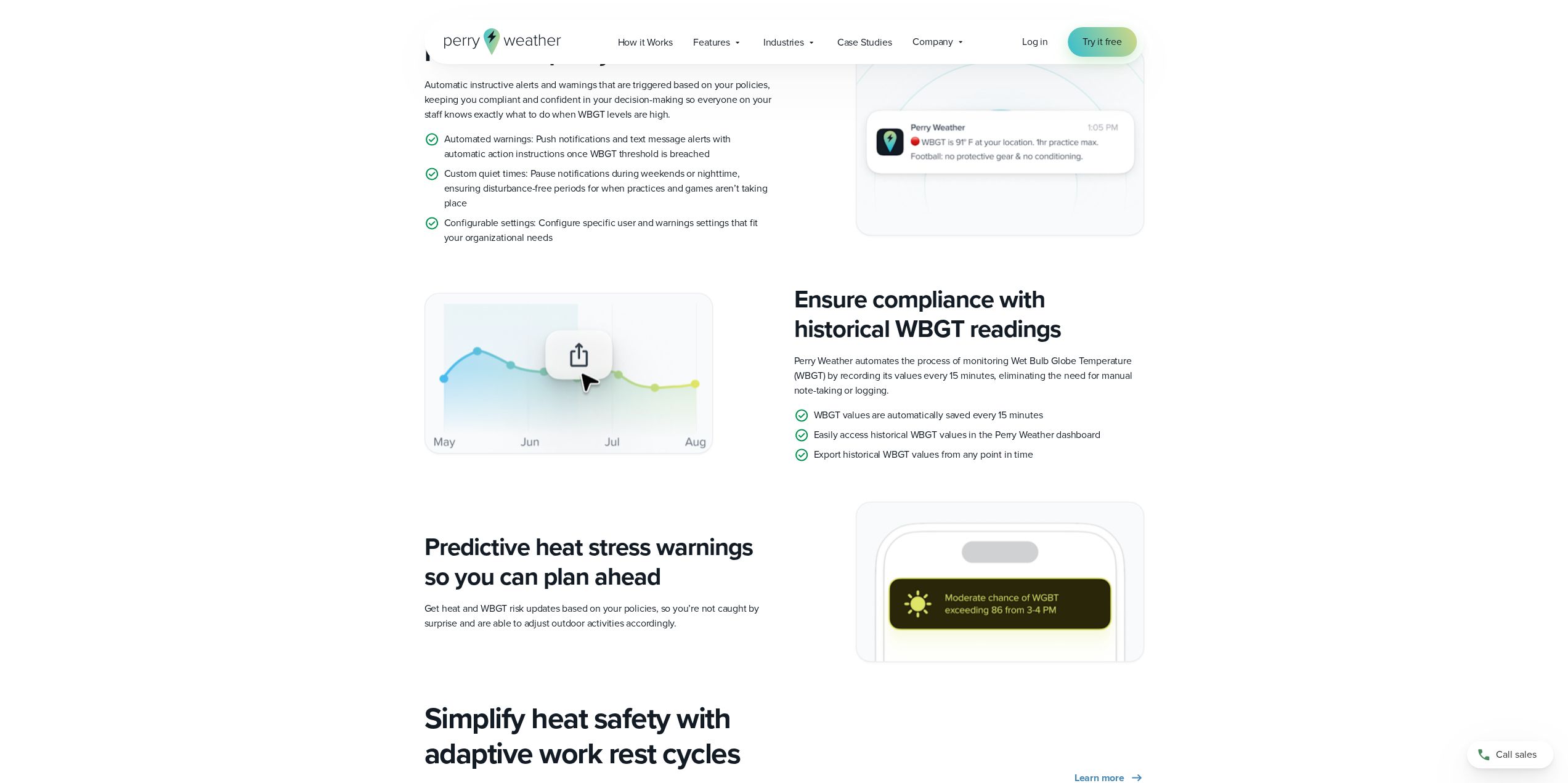
click at [383, 502] on div "Predictive heat stress warnings so you can plan ahead Get heat and WBGT risk up…" at bounding box center [784, 582] width 887 height 161
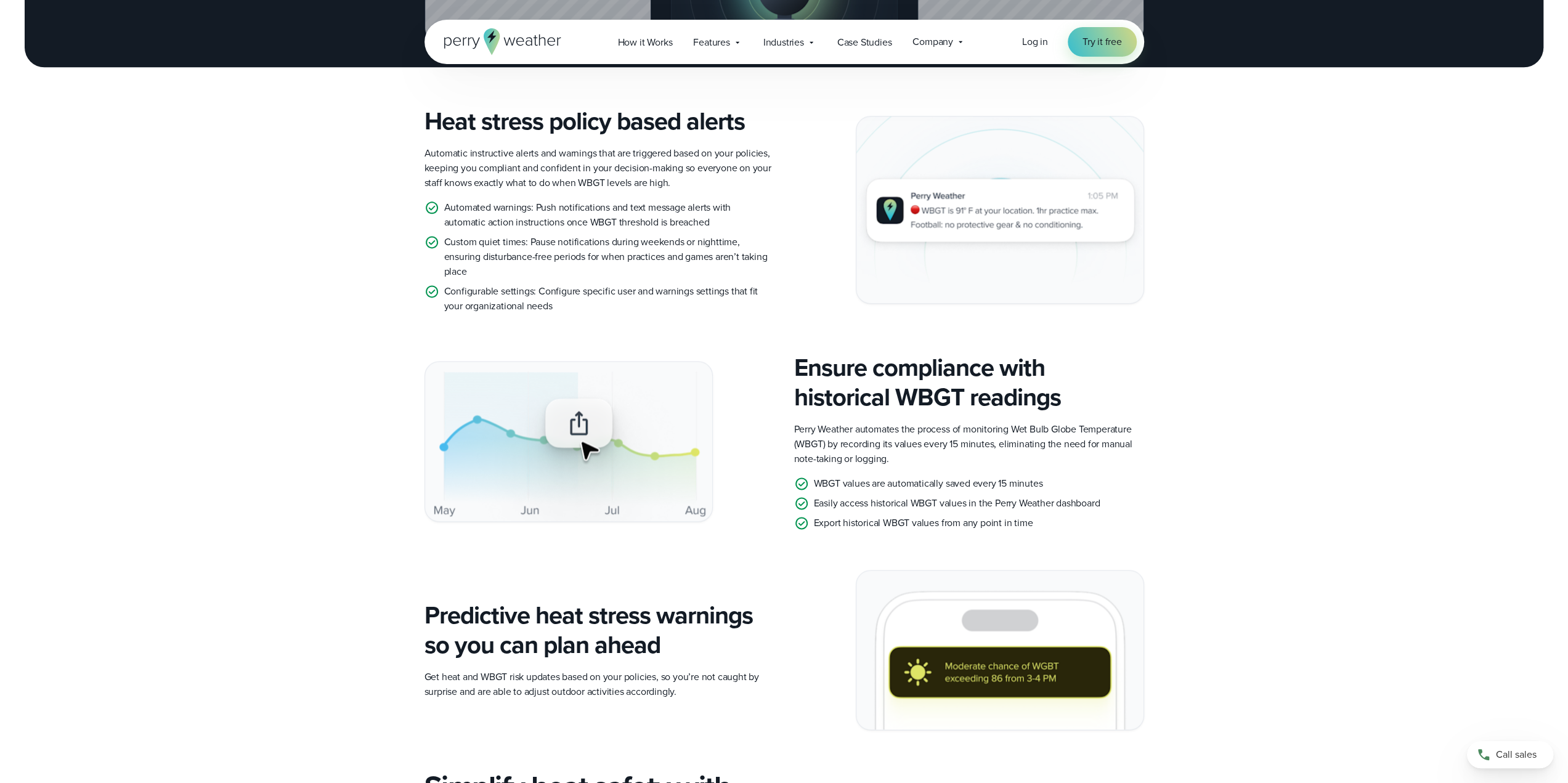
scroll to position [1479, 0]
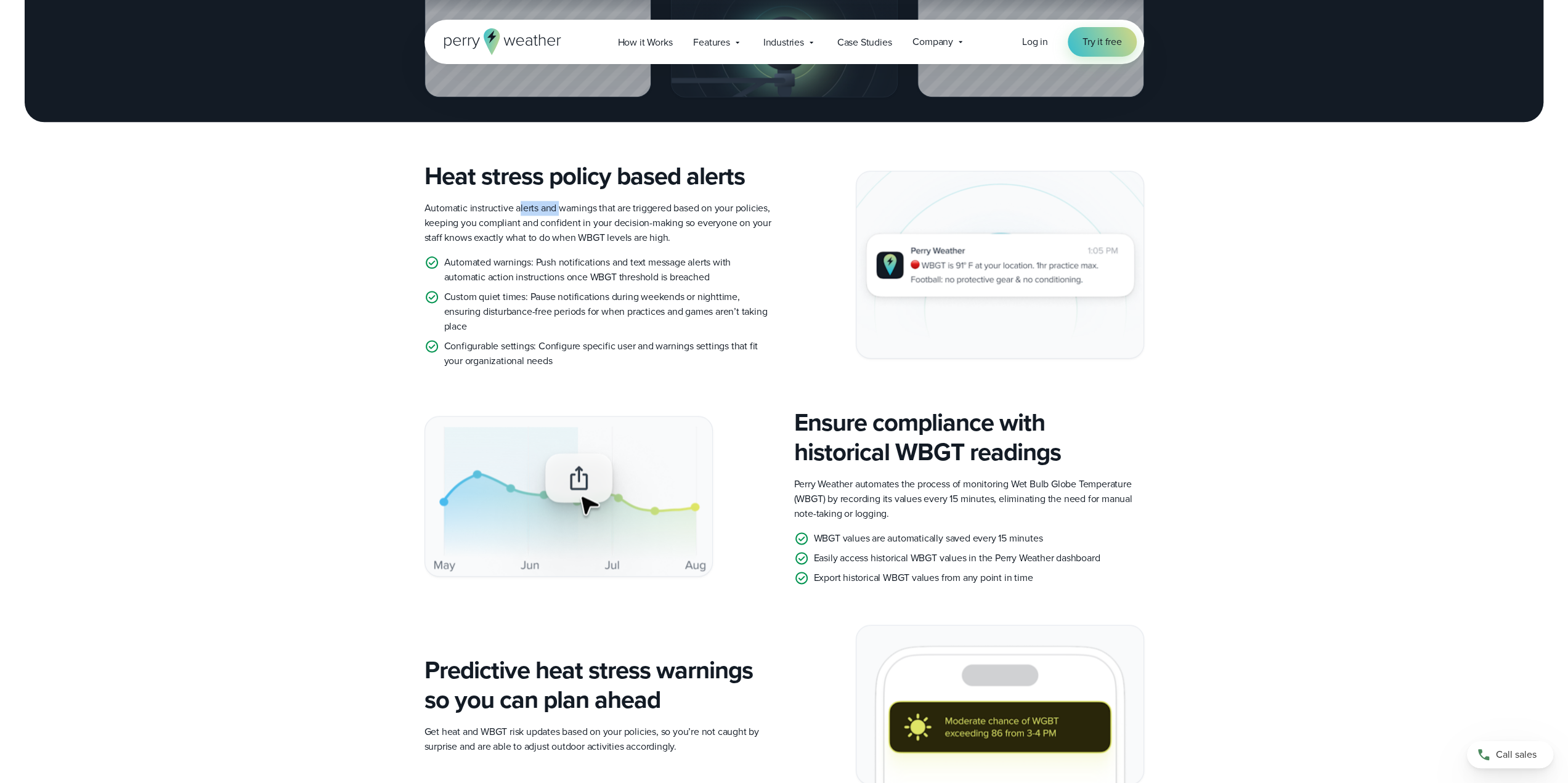
drag, startPoint x: 518, startPoint y: 200, endPoint x: 560, endPoint y: 209, distance: 43.0
click at [560, 209] on p "Automatic instructive alerts and warnings that are triggered based on your poli…" at bounding box center [600, 223] width 350 height 44
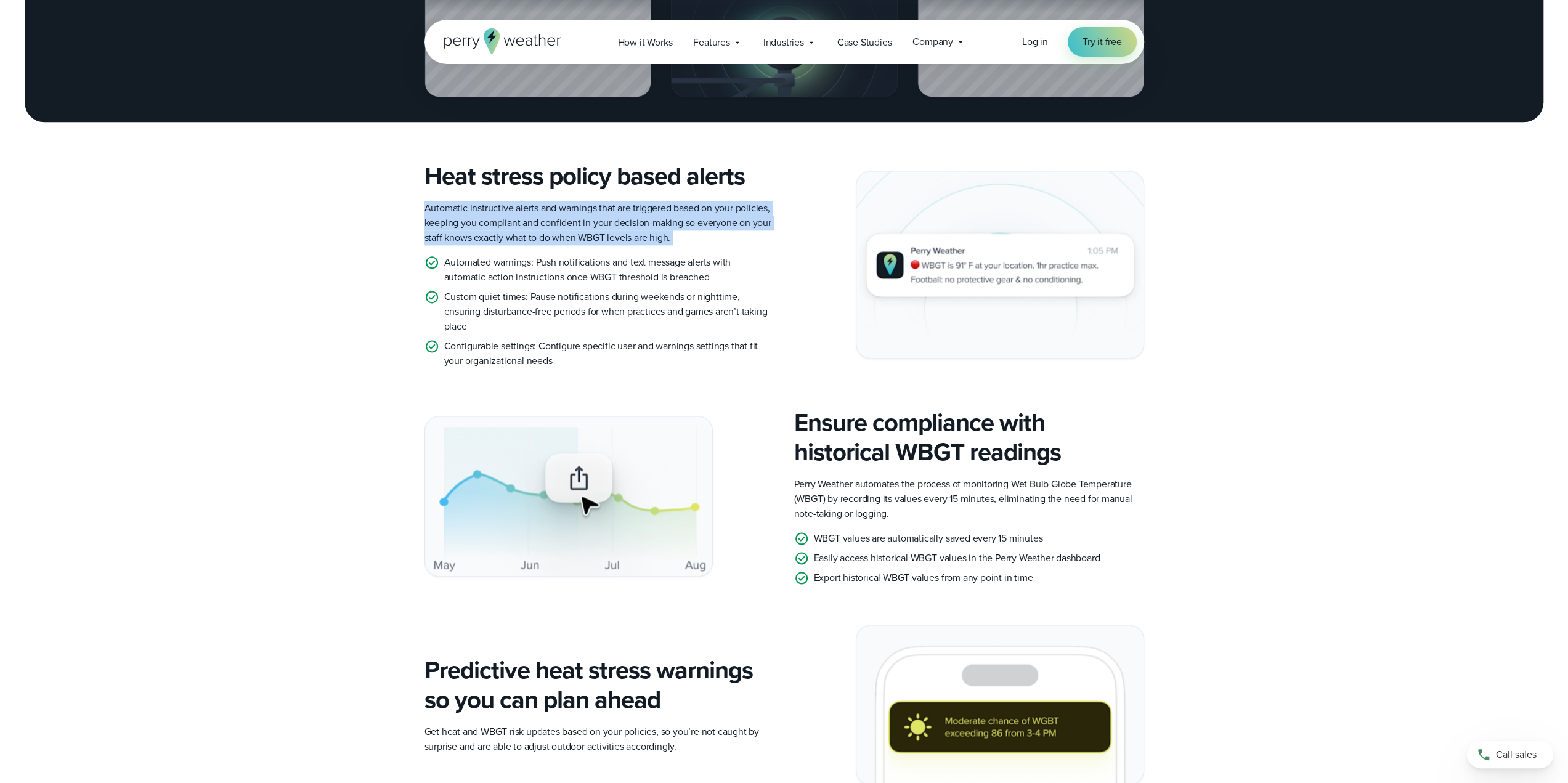
click at [560, 209] on p "Automatic instructive alerts and warnings that are triggered based on your poli…" at bounding box center [600, 223] width 350 height 44
click at [546, 213] on p "Automatic instructive alerts and warnings that are triggered based on your poli…" at bounding box center [600, 223] width 350 height 44
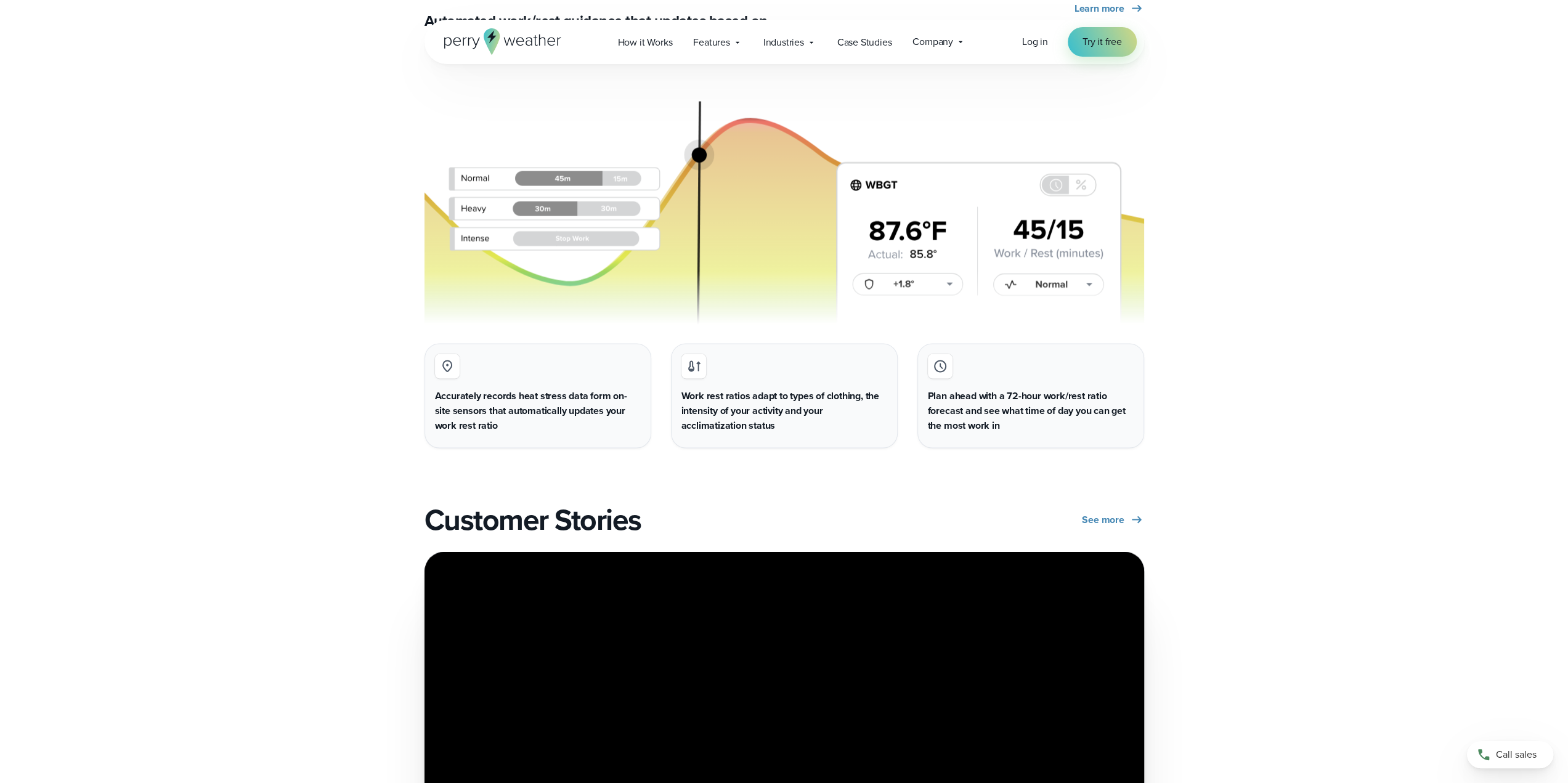
drag, startPoint x: 321, startPoint y: 294, endPoint x: 341, endPoint y: 401, distance: 108.9
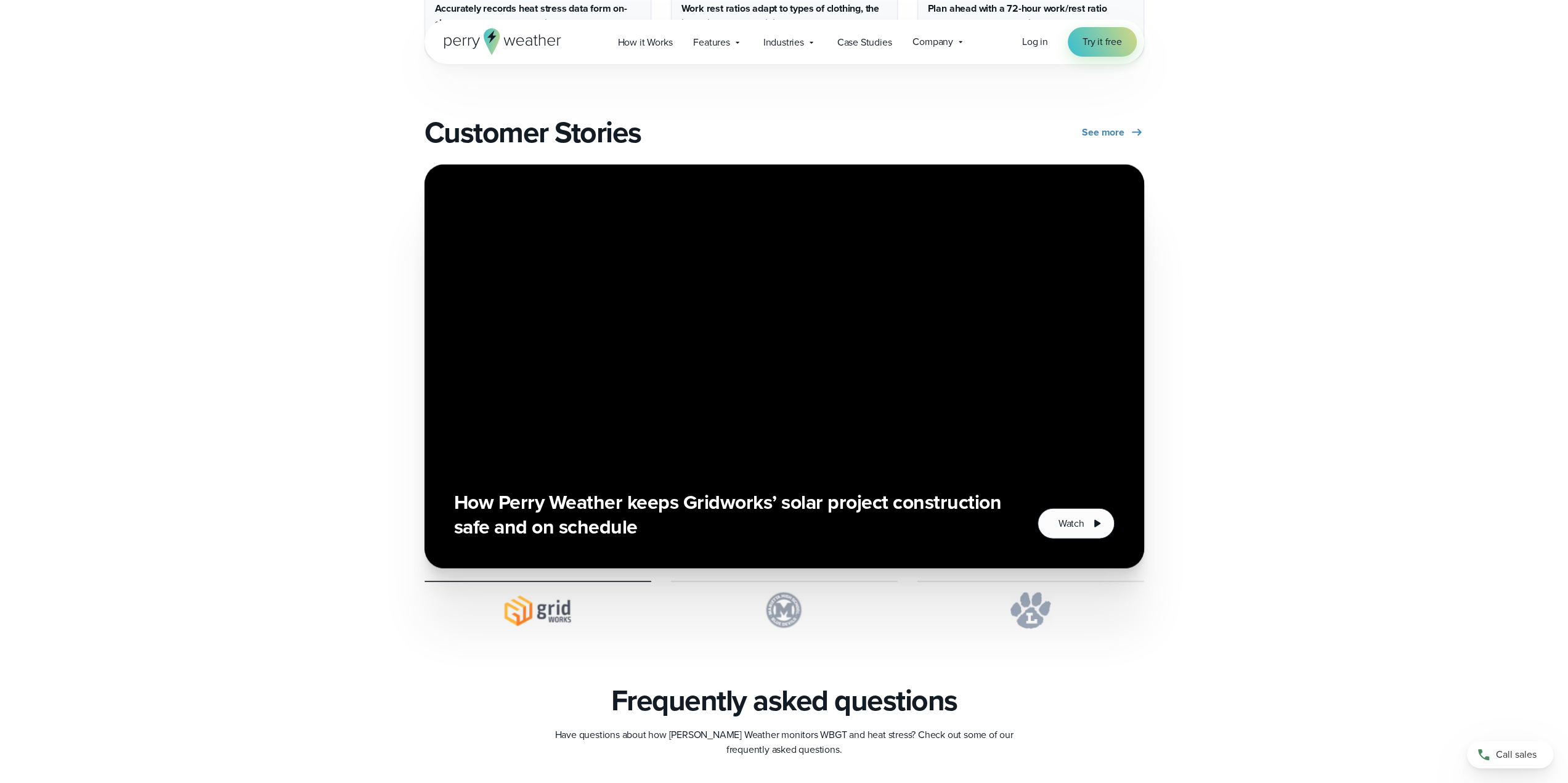
drag, startPoint x: 344, startPoint y: 380, endPoint x: 348, endPoint y: 463, distance: 83.1
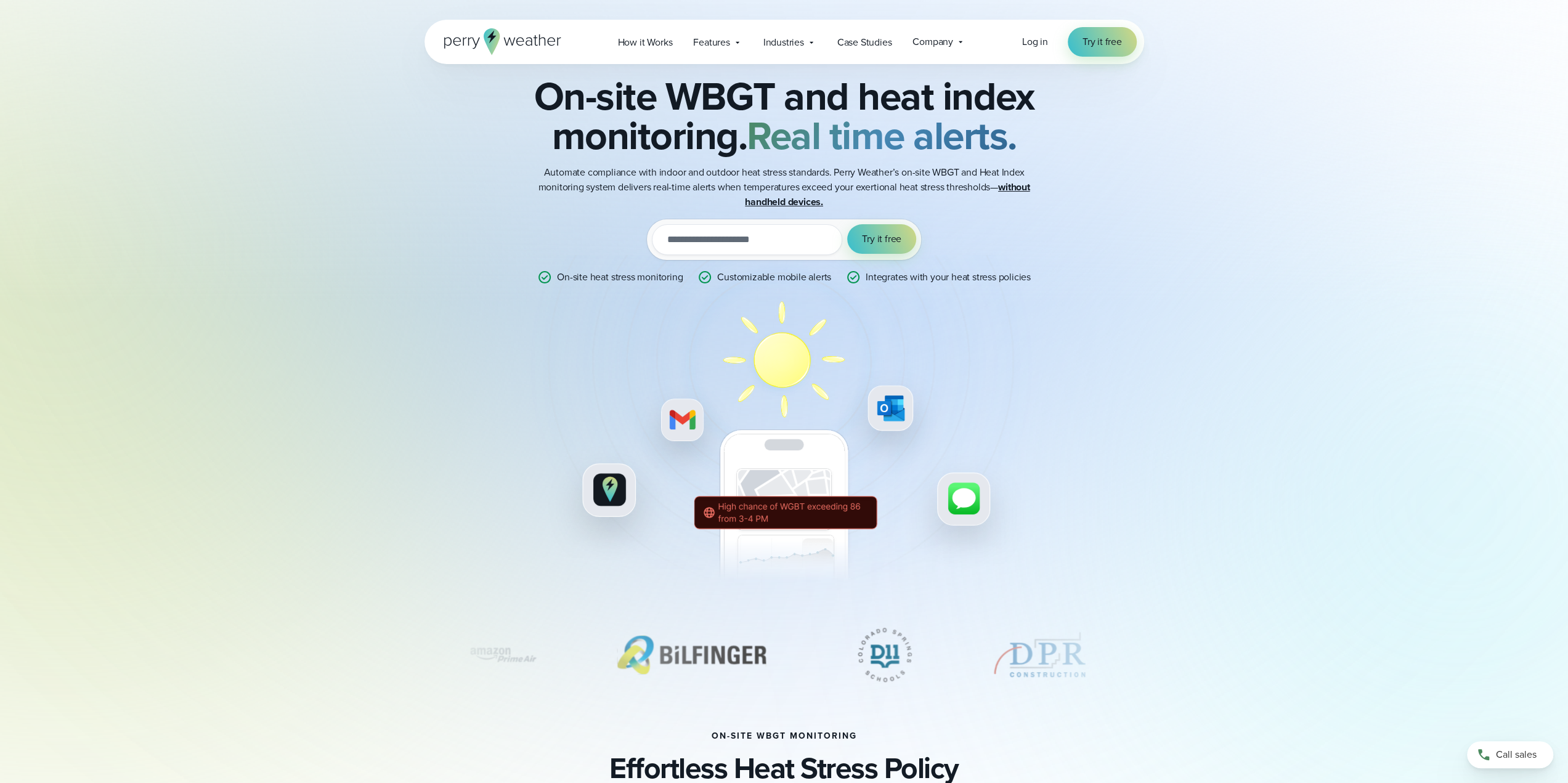
scroll to position [0, 0]
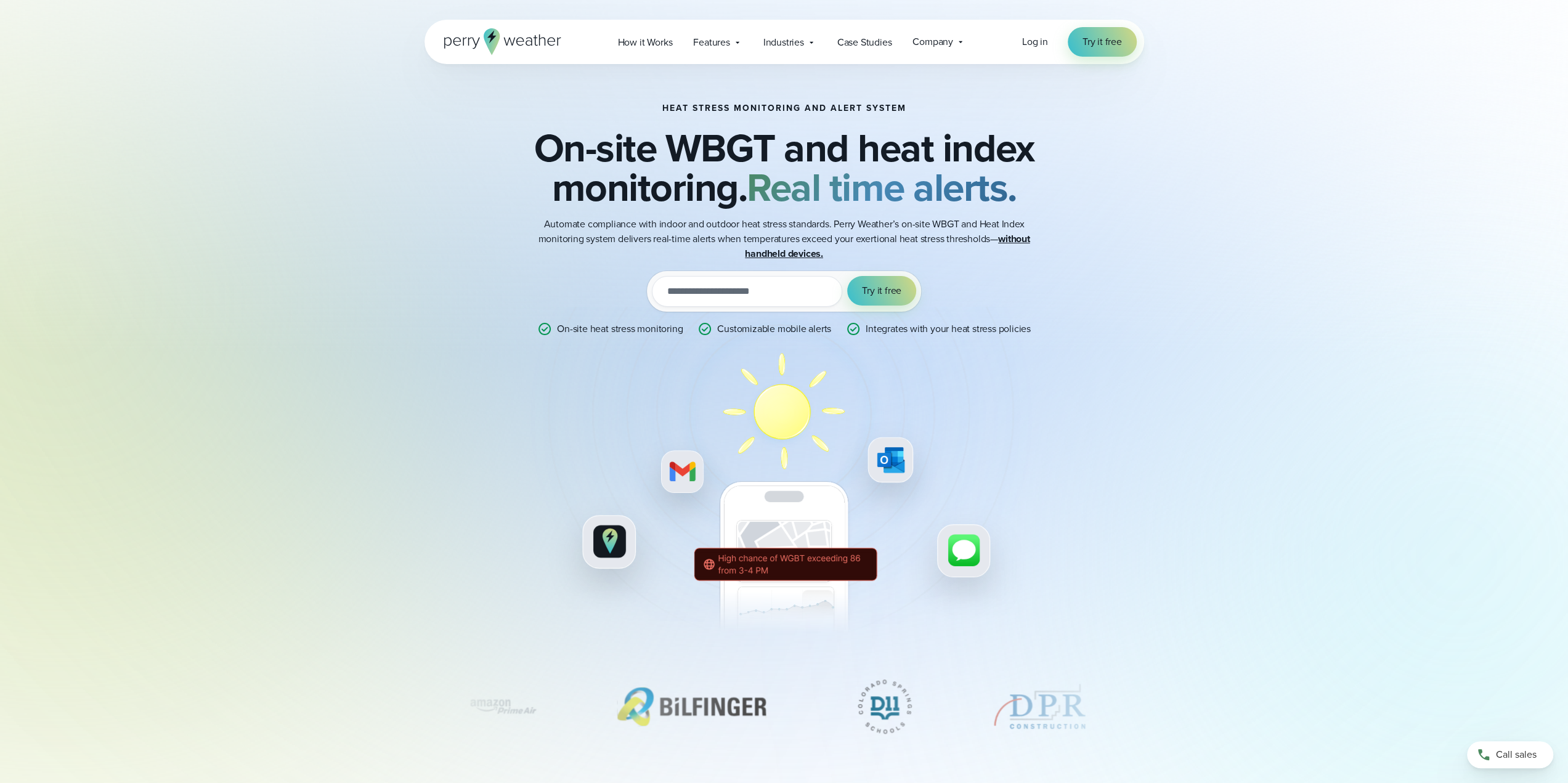
drag, startPoint x: 366, startPoint y: 278, endPoint x: 382, endPoint y: 91, distance: 187.7
click at [436, 182] on div "Heat Stress Monitoring and Alert System On-site WBGT and heat index monitoring.…" at bounding box center [784, 370] width 720 height 612
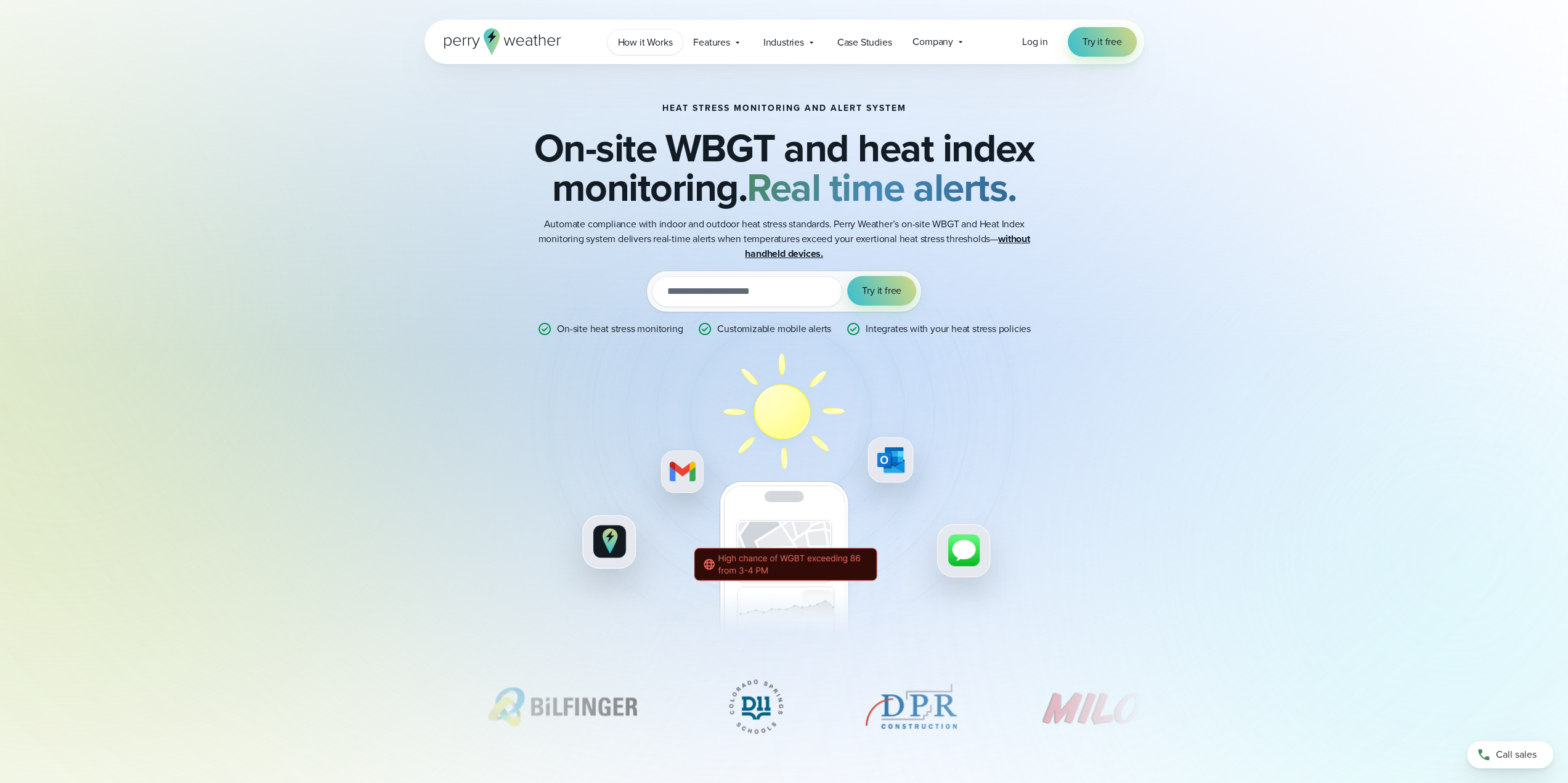
click at [658, 40] on span "How it Works" at bounding box center [645, 43] width 55 height 15
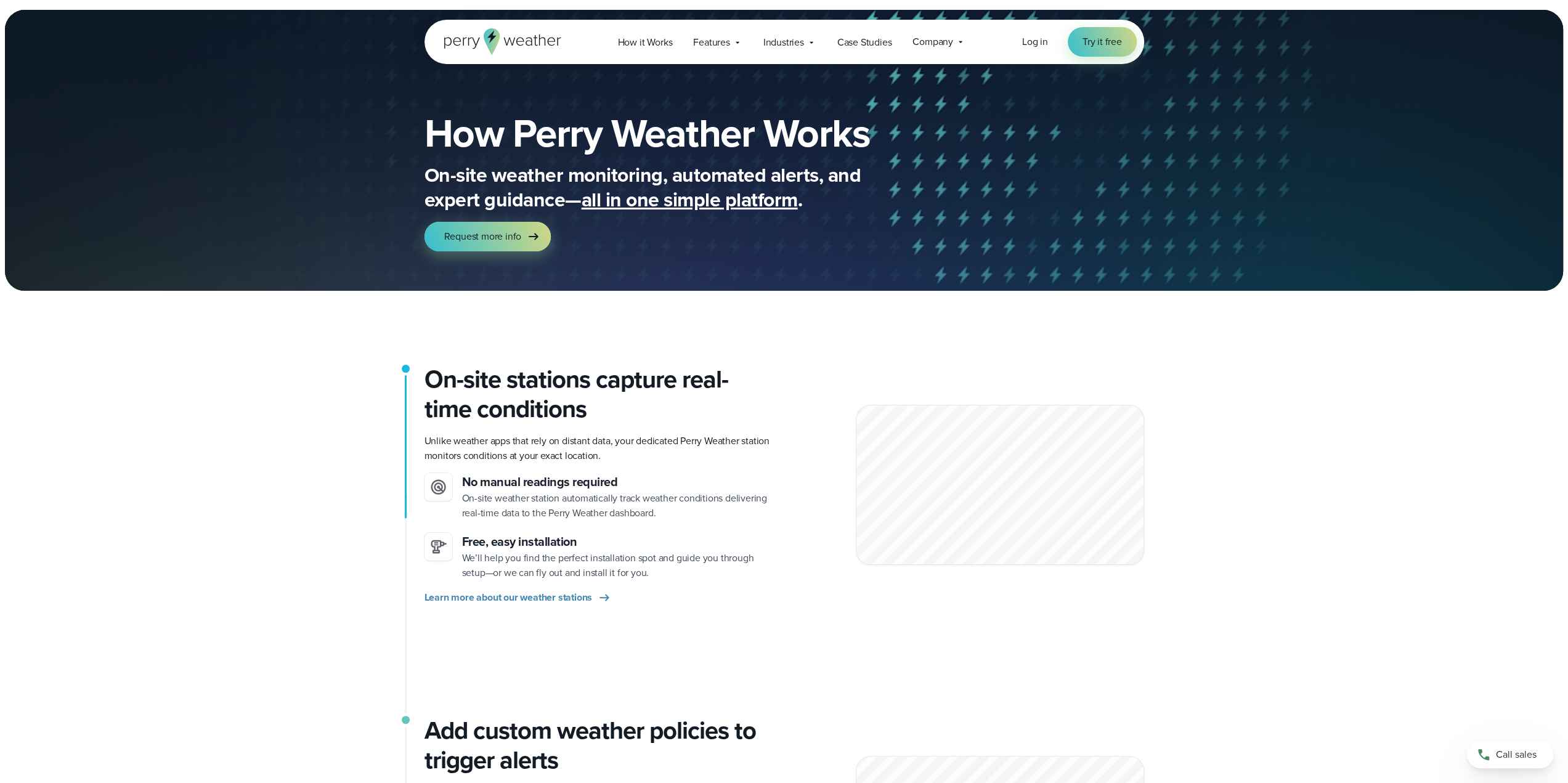
scroll to position [124, 0]
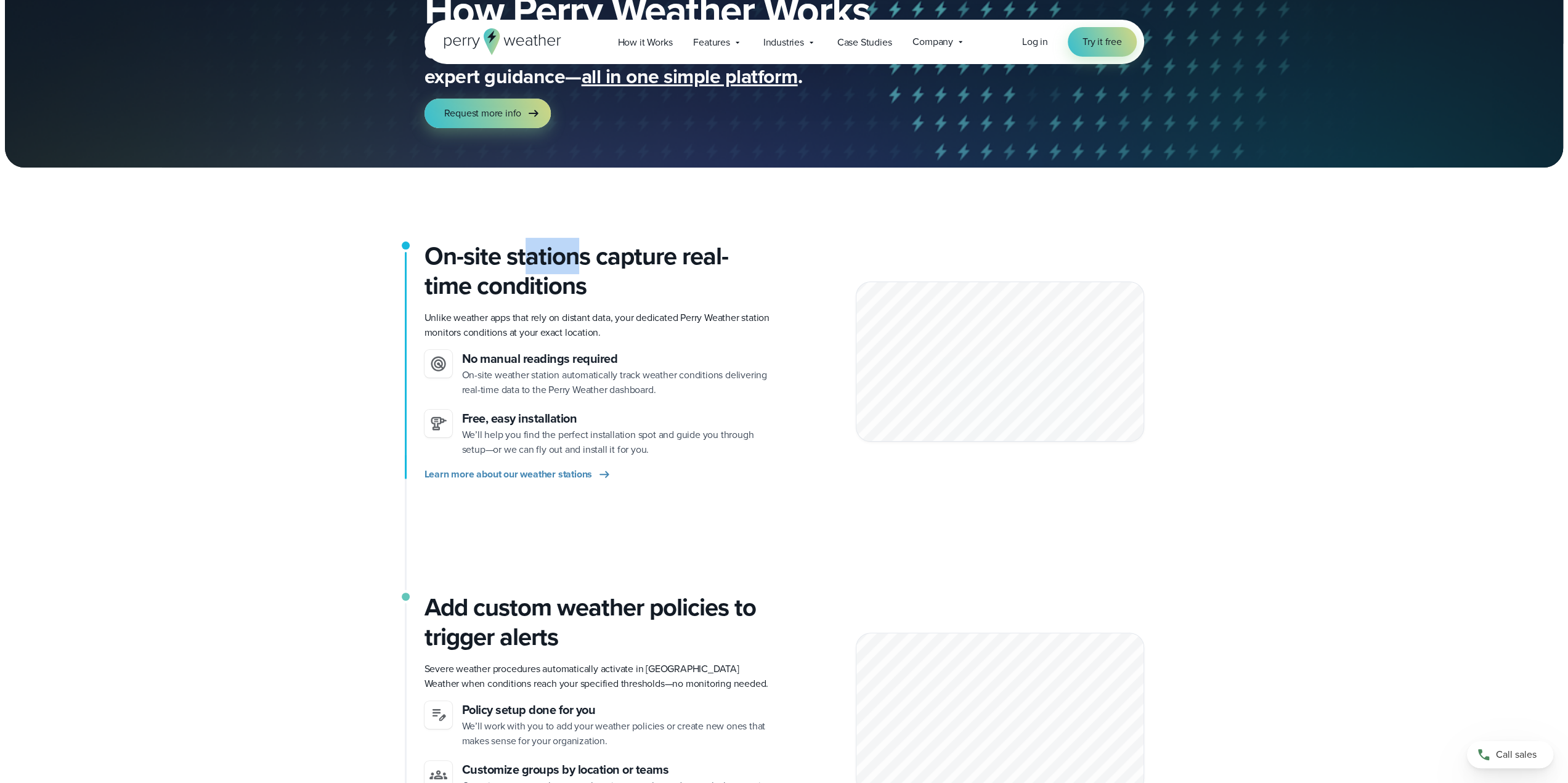
drag, startPoint x: 535, startPoint y: 227, endPoint x: 574, endPoint y: 250, distance: 45.3
click at [574, 250] on h2 "On-site stations capture real-time conditions" at bounding box center [600, 271] width 350 height 59
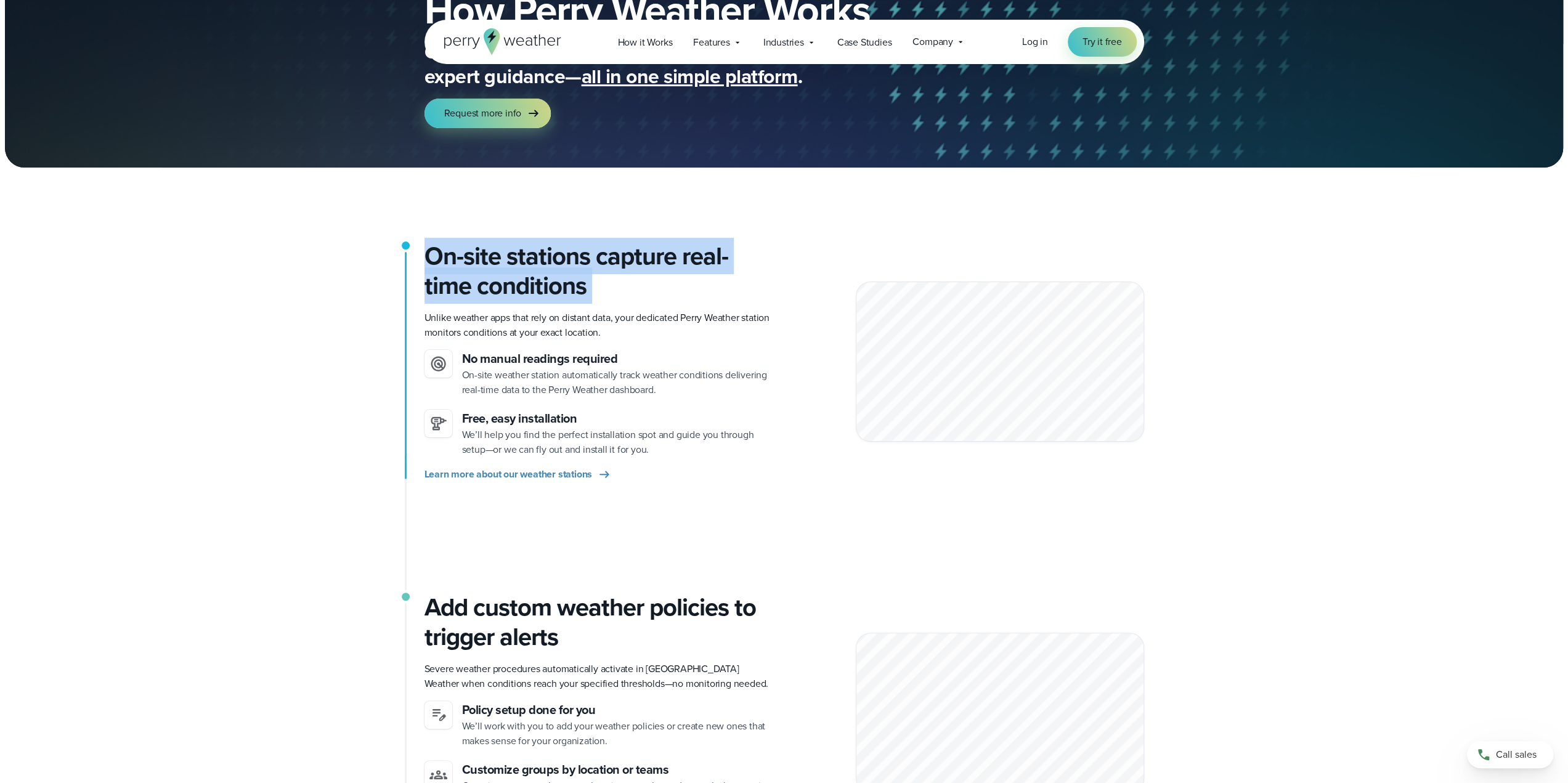
click at [574, 250] on h2 "On-site stations capture real-time conditions" at bounding box center [600, 271] width 350 height 59
click at [538, 255] on h2 "On-site stations capture real-time conditions" at bounding box center [600, 271] width 350 height 59
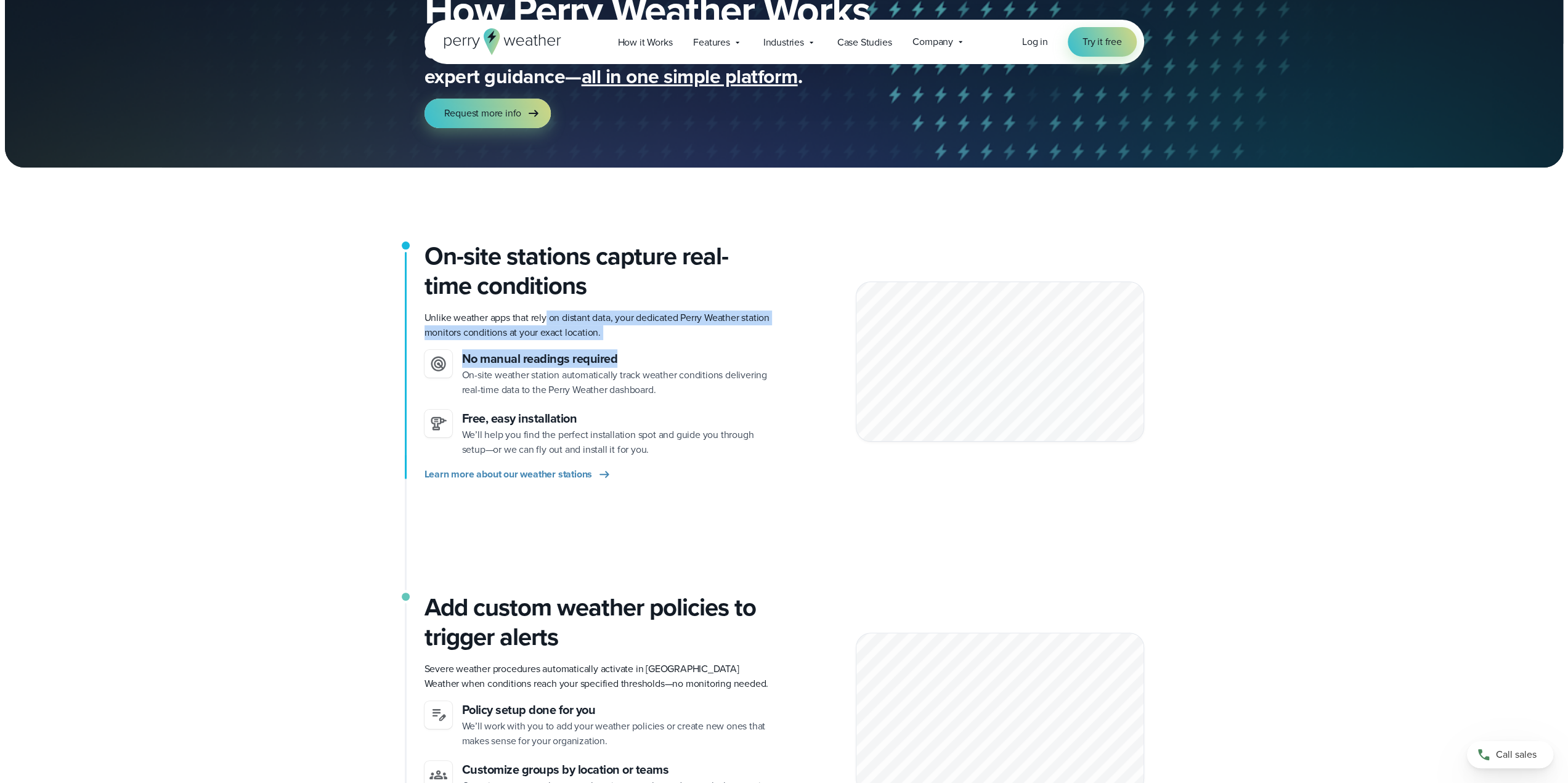
drag, startPoint x: 548, startPoint y: 312, endPoint x: 623, endPoint y: 356, distance: 87.0
click at [623, 356] on div "On-site stations capture real-time conditions Unlike weather apps that rely on …" at bounding box center [600, 362] width 350 height 241
click at [618, 349] on div "On-site stations capture real-time conditions Unlike weather apps that rely on …" at bounding box center [600, 362] width 350 height 241
click at [605, 336] on p "Unlike weather apps that rely on distant data, your dedicated Perry Weather sta…" at bounding box center [600, 326] width 350 height 29
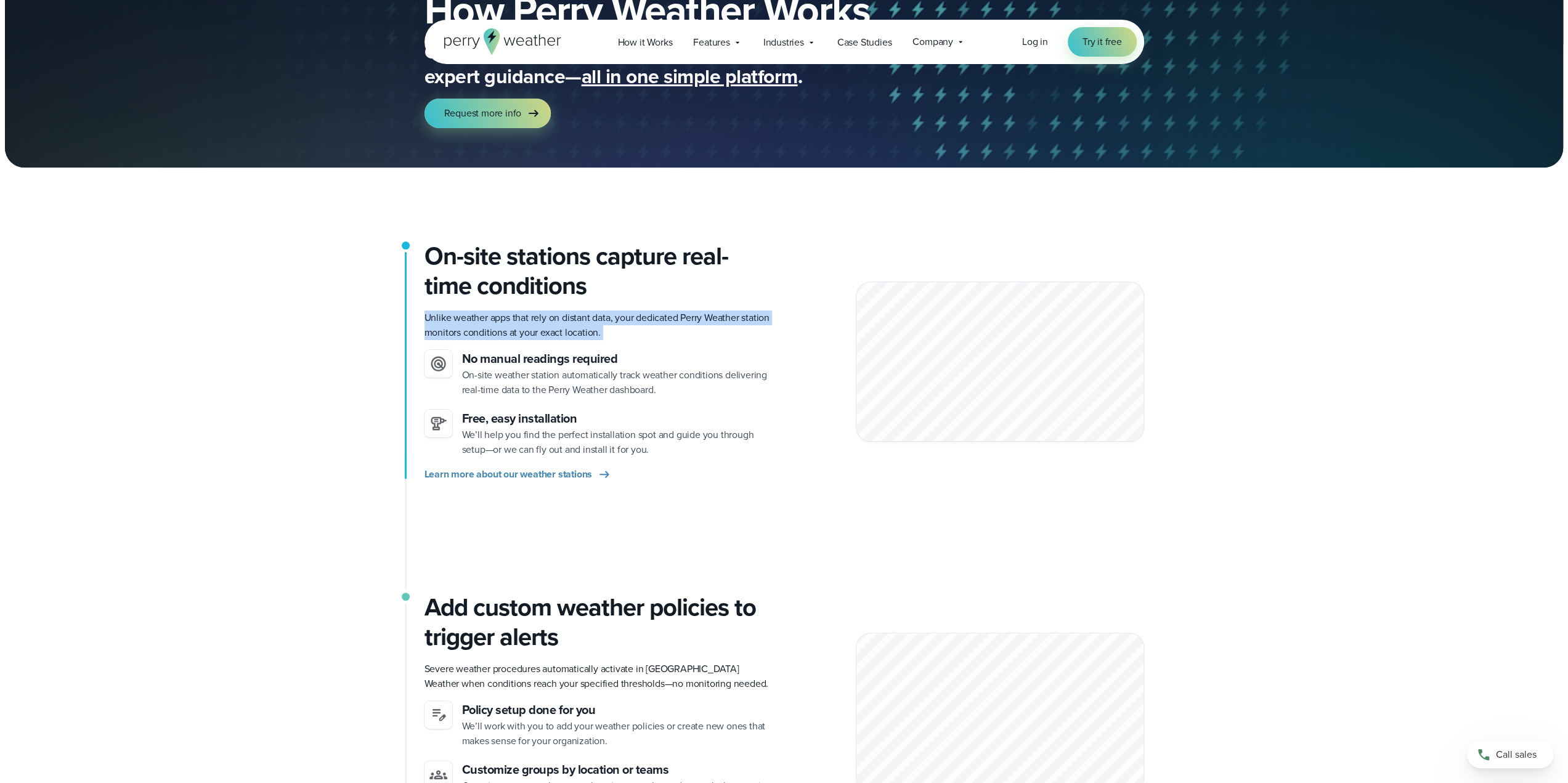
click at [605, 336] on p "Unlike weather apps that rely on distant data, your dedicated Perry Weather sta…" at bounding box center [600, 326] width 350 height 29
click at [609, 332] on p "Unlike weather apps that rely on distant data, your dedicated Perry Weather sta…" at bounding box center [600, 326] width 350 height 29
drag, startPoint x: 503, startPoint y: 313, endPoint x: 486, endPoint y: 307, distance: 18.0
click at [486, 307] on div "On-site stations capture real-time conditions Unlike weather apps that rely on …" at bounding box center [600, 362] width 350 height 241
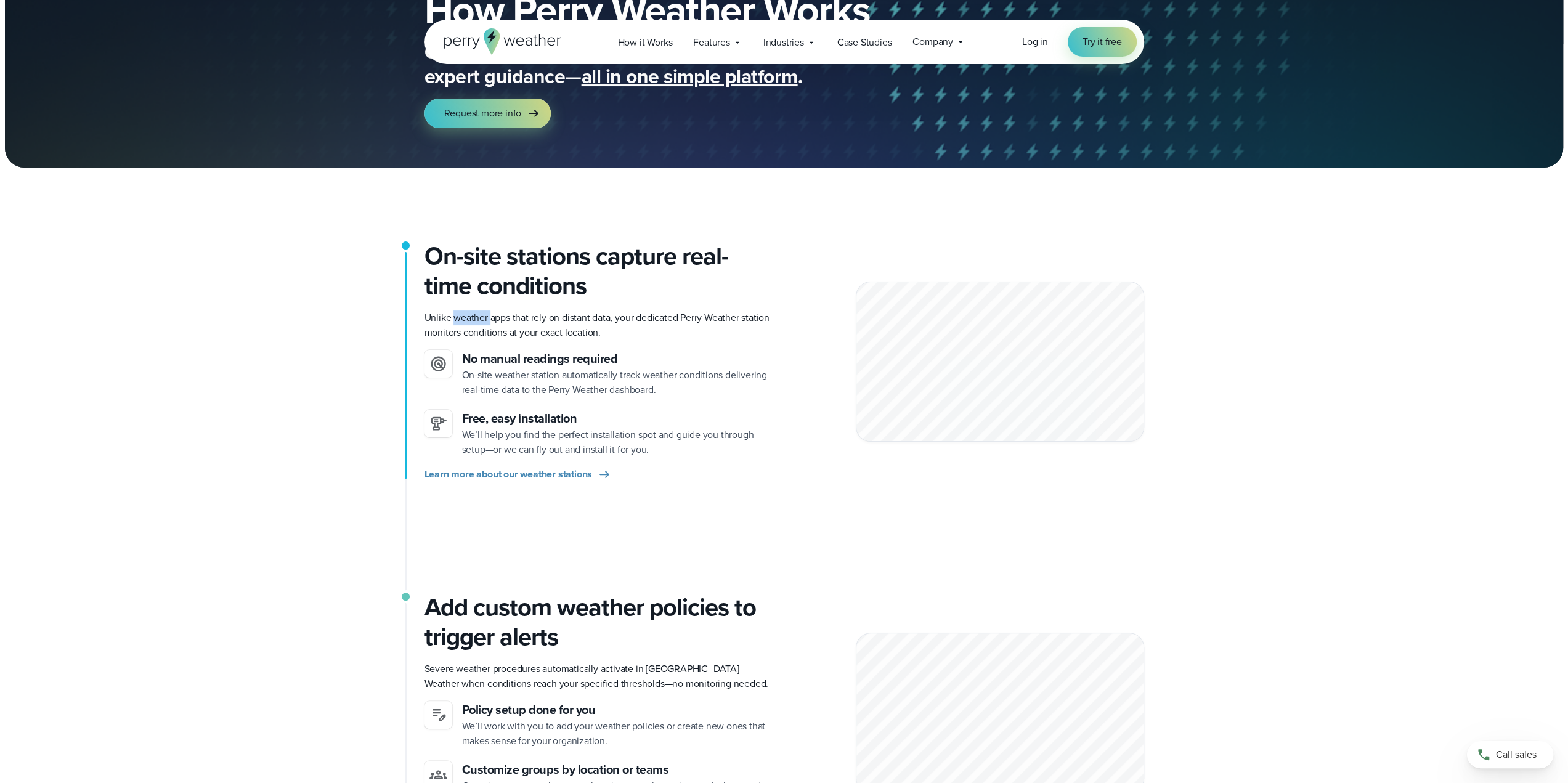
click at [486, 307] on div "On-site stations capture real-time conditions Unlike weather apps that rely on …" at bounding box center [600, 362] width 350 height 241
click at [494, 313] on p "Unlike weather apps that rely on distant data, your dedicated Perry Weather sta…" at bounding box center [600, 326] width 350 height 29
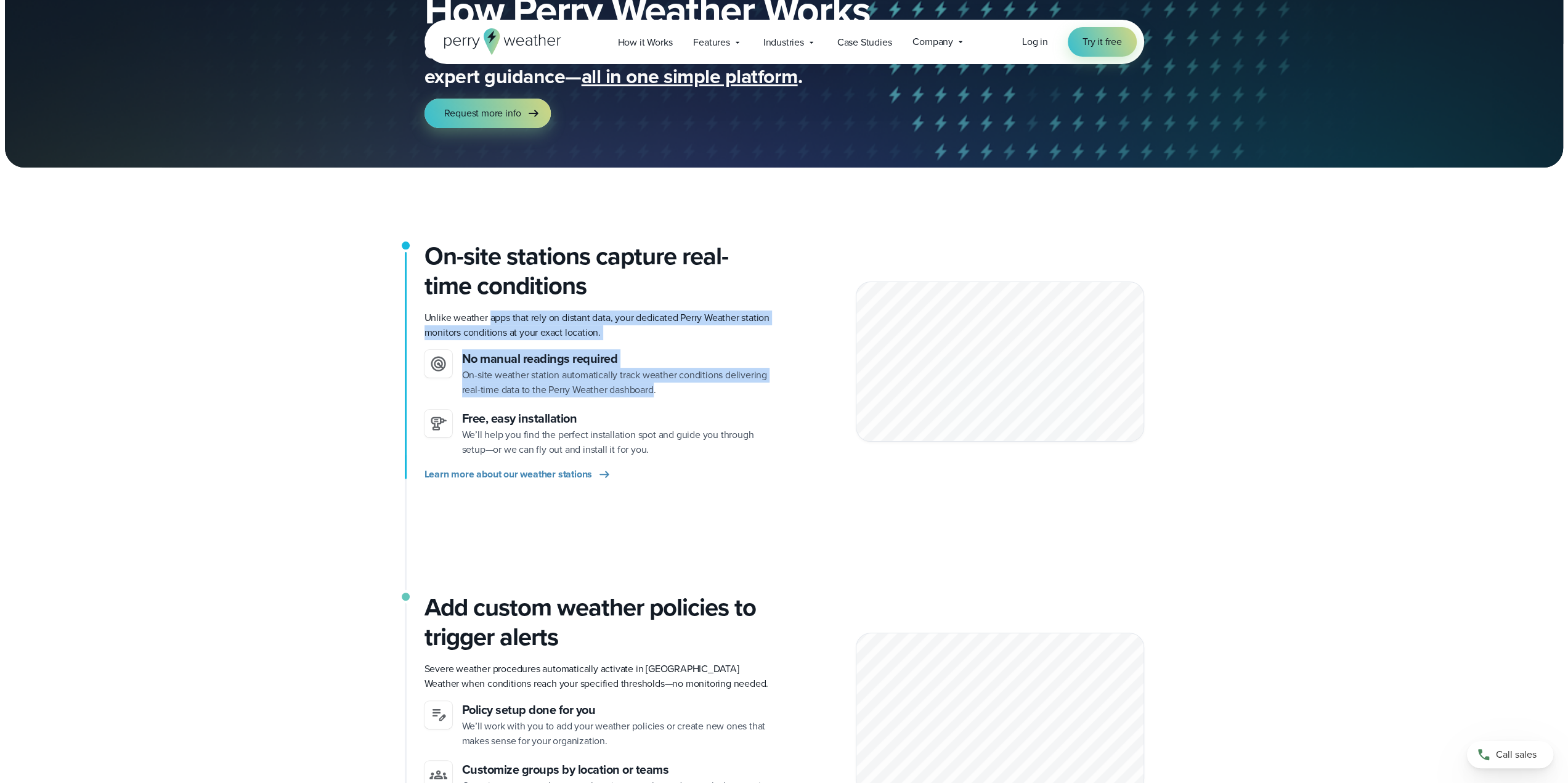
drag, startPoint x: 568, startPoint y: 371, endPoint x: 615, endPoint y: 401, distance: 55.8
click at [615, 401] on div "On-site stations capture real-time conditions Unlike weather apps that rely on …" at bounding box center [600, 362] width 350 height 241
click at [614, 398] on ul "No manual readings required On-site weather station automatically track weather…" at bounding box center [600, 403] width 350 height 107
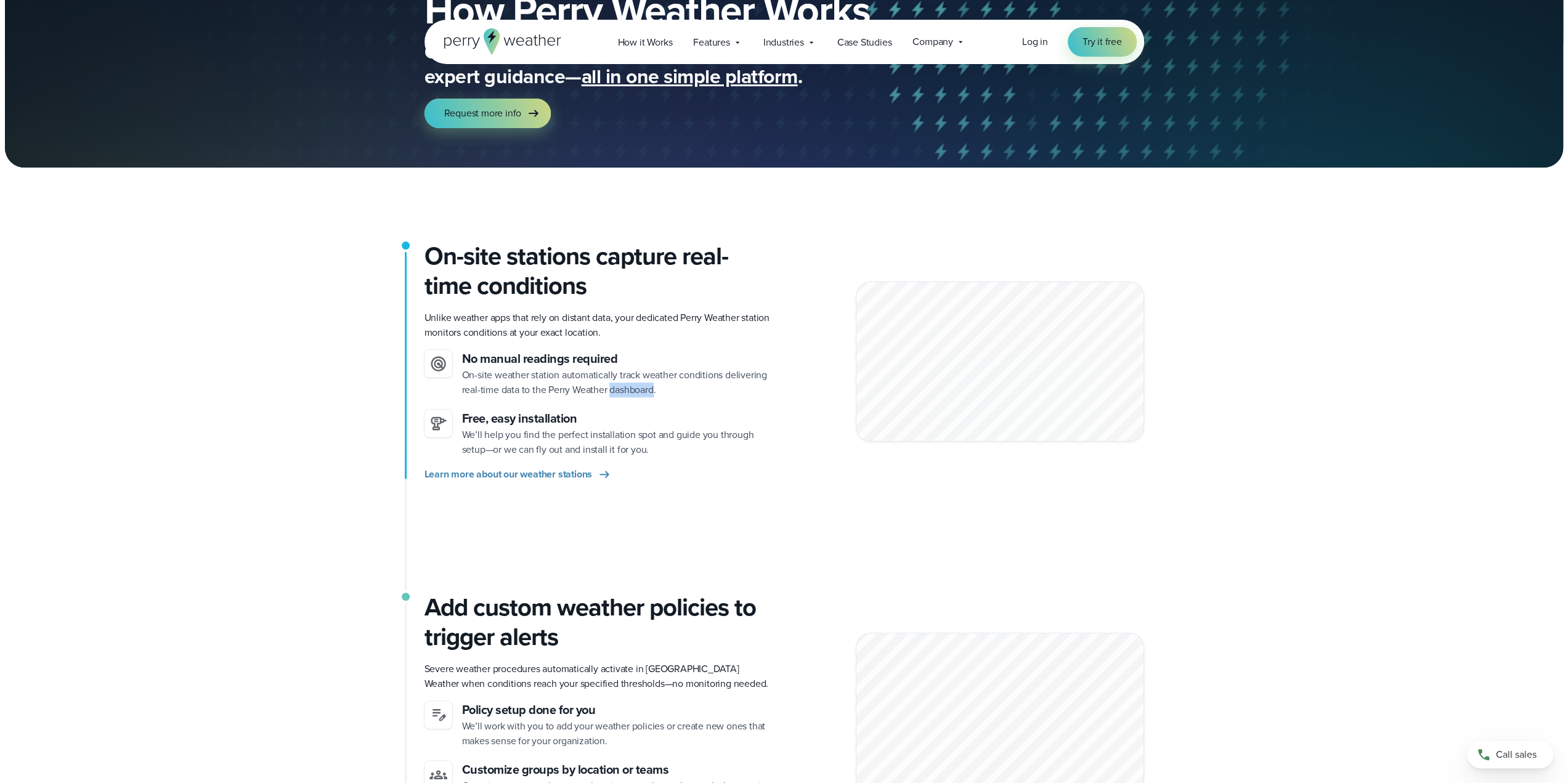
click at [614, 398] on ul "No manual readings required On-site weather station automatically track weather…" at bounding box center [600, 403] width 350 height 107
click at [607, 401] on ul "No manual readings required On-site weather station automatically track weather…" at bounding box center [600, 403] width 350 height 107
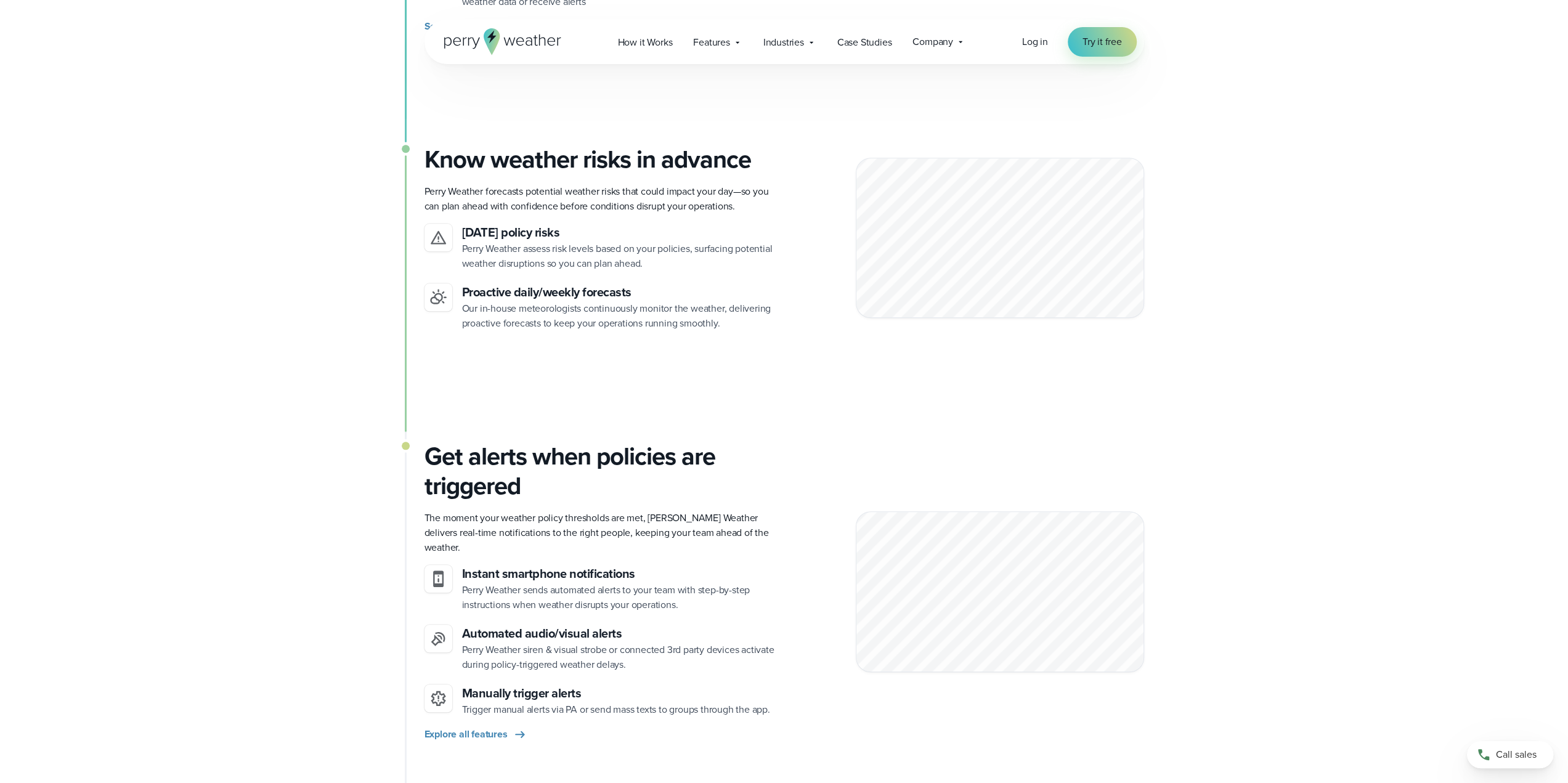
scroll to position [925, 0]
drag, startPoint x: 284, startPoint y: 173, endPoint x: 281, endPoint y: 164, distance: 9.5
click at [281, 164] on div "On-site stations capture real-time conditions Unlike weather apps that rely on …" at bounding box center [784, 336] width 1568 height 1792
